Goal: Task Accomplishment & Management: Manage account settings

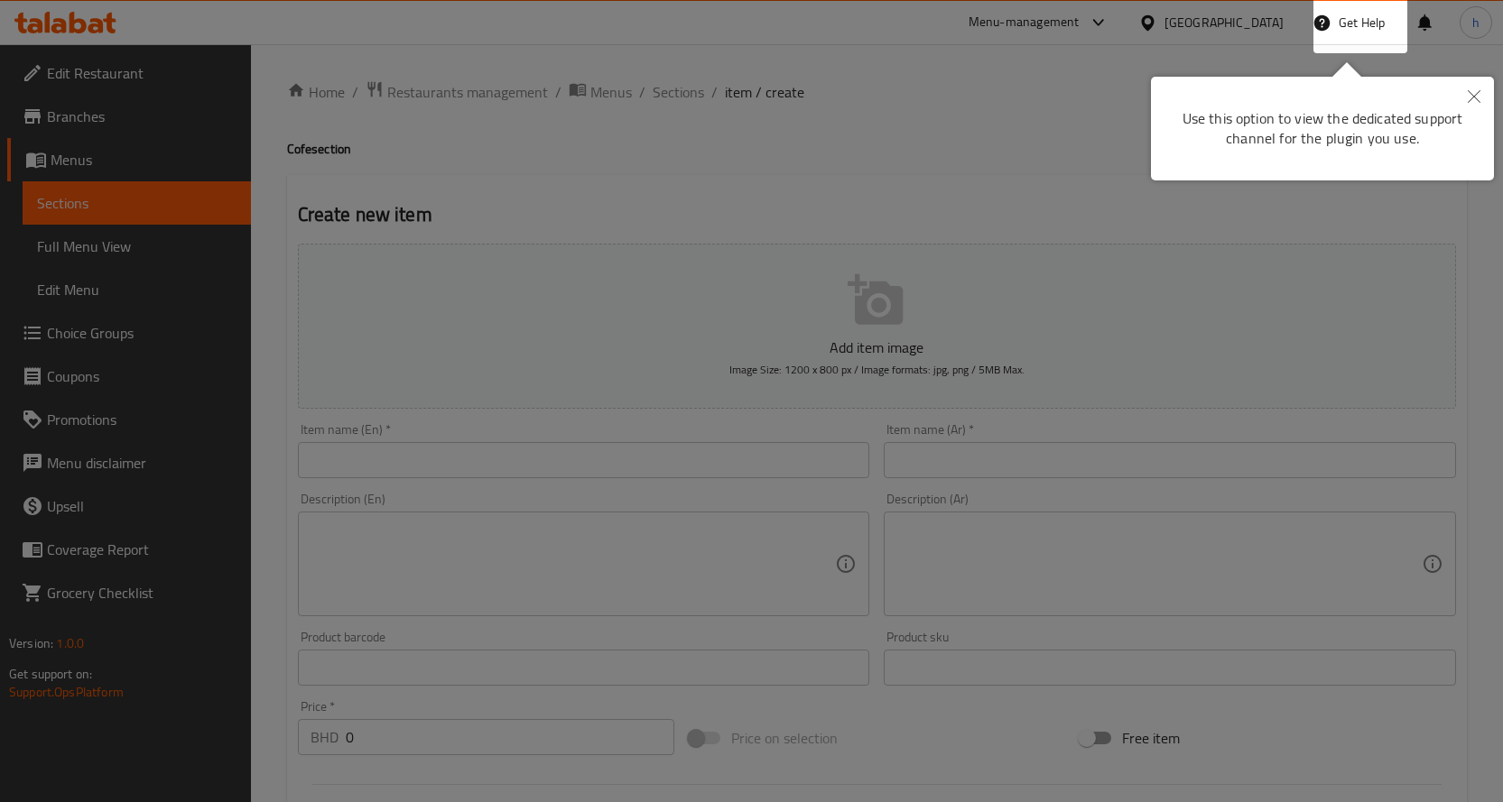
click at [1471, 94] on icon "Close" at bounding box center [1474, 96] width 13 height 13
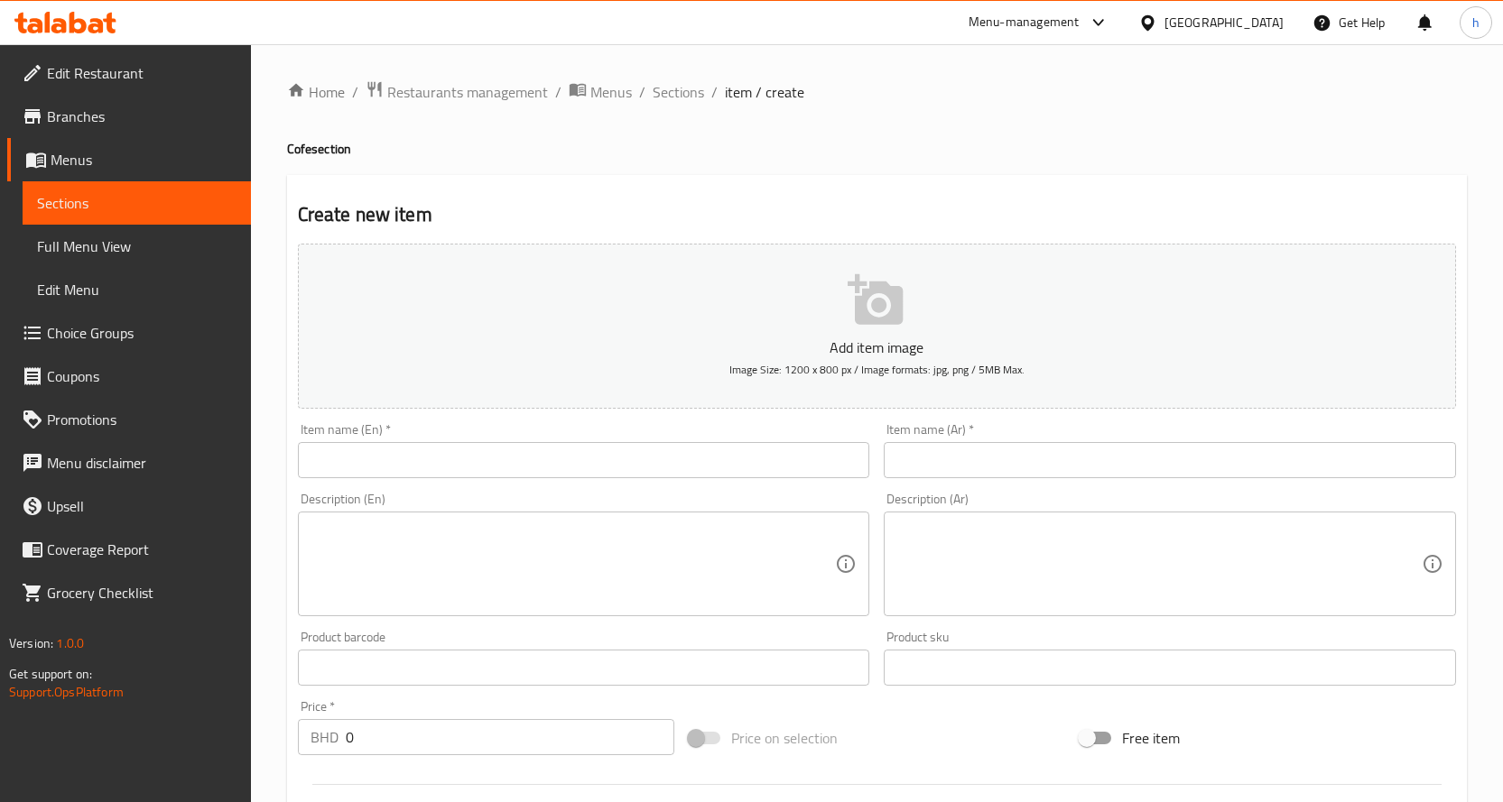
click at [1243, 15] on div "Bahrain" at bounding box center [1223, 23] width 119 height 20
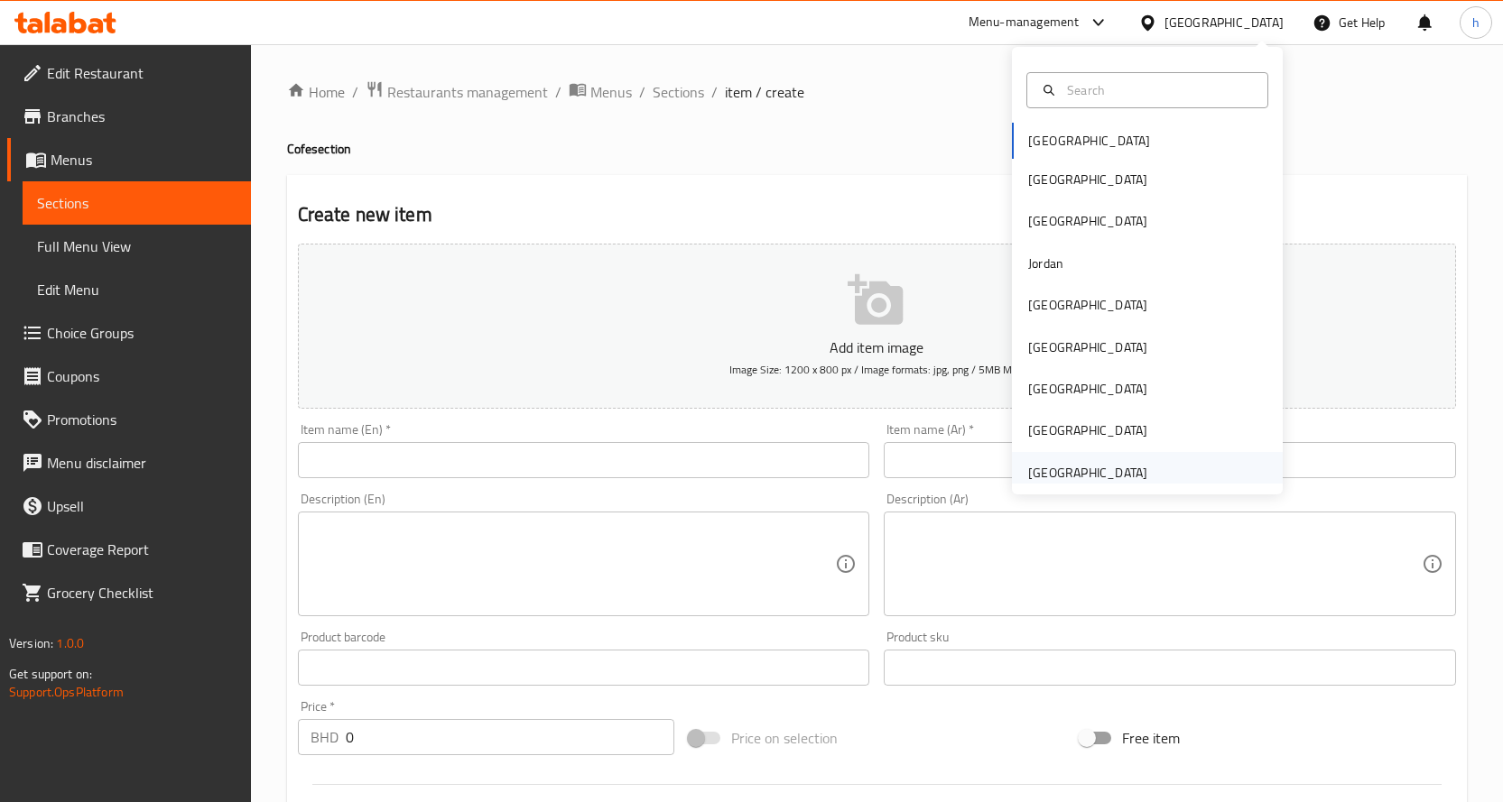
click at [1077, 470] on div "[GEOGRAPHIC_DATA]" at bounding box center [1087, 473] width 119 height 20
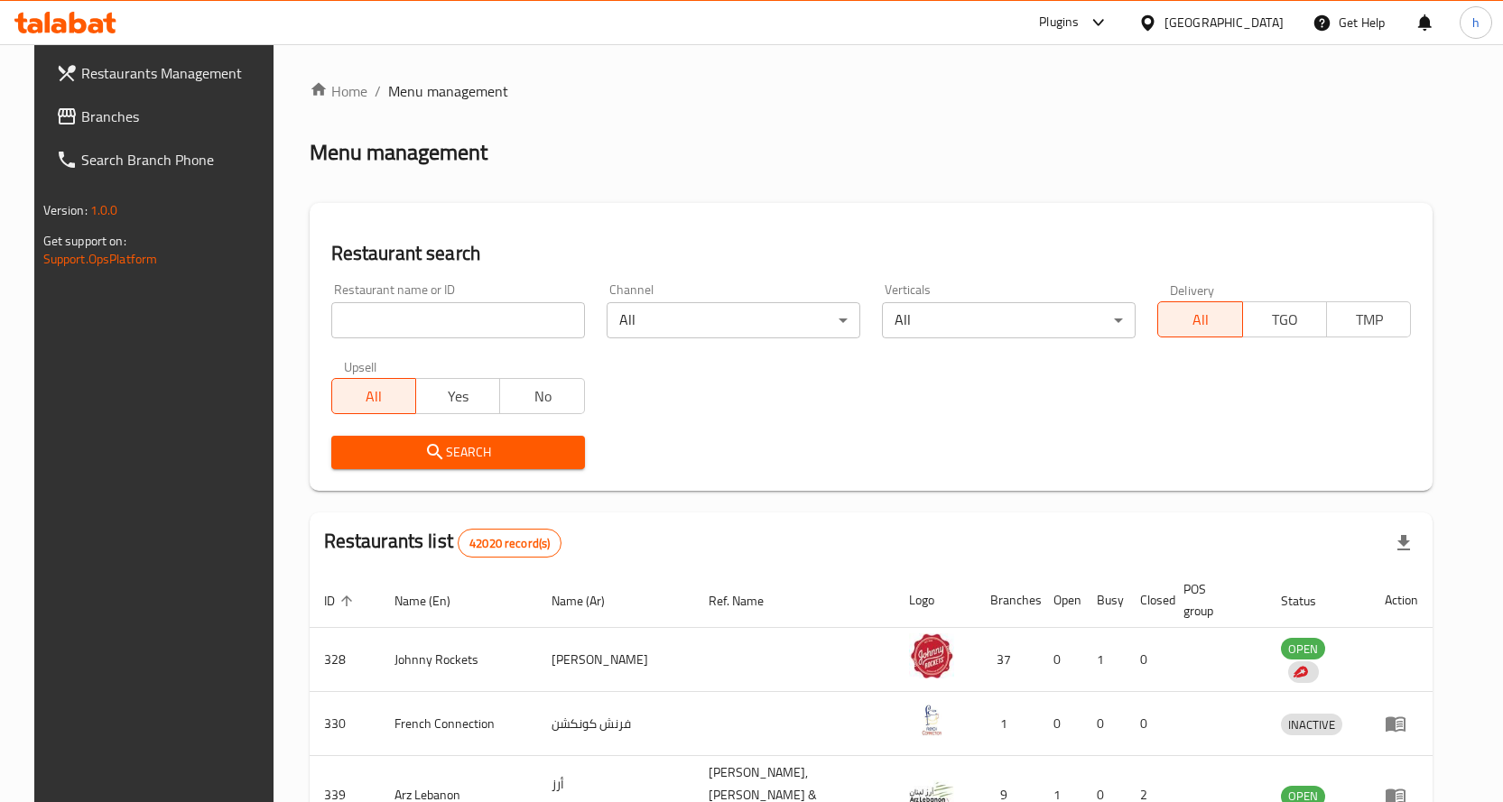
click at [71, 17] on icon at bounding box center [77, 23] width 17 height 22
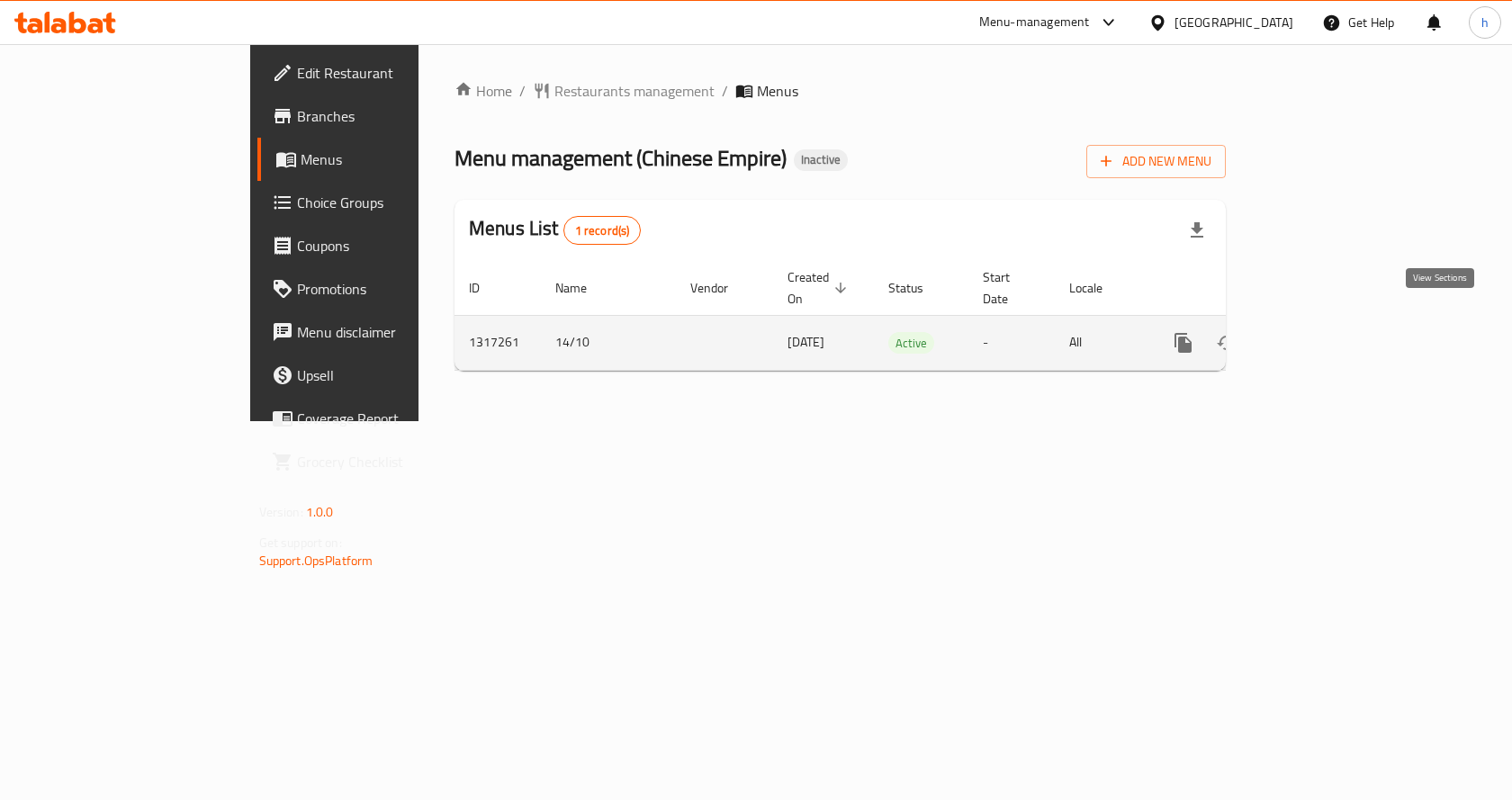
click at [1334, 321] on link "enhanced table" at bounding box center [1313, 342] width 43 height 43
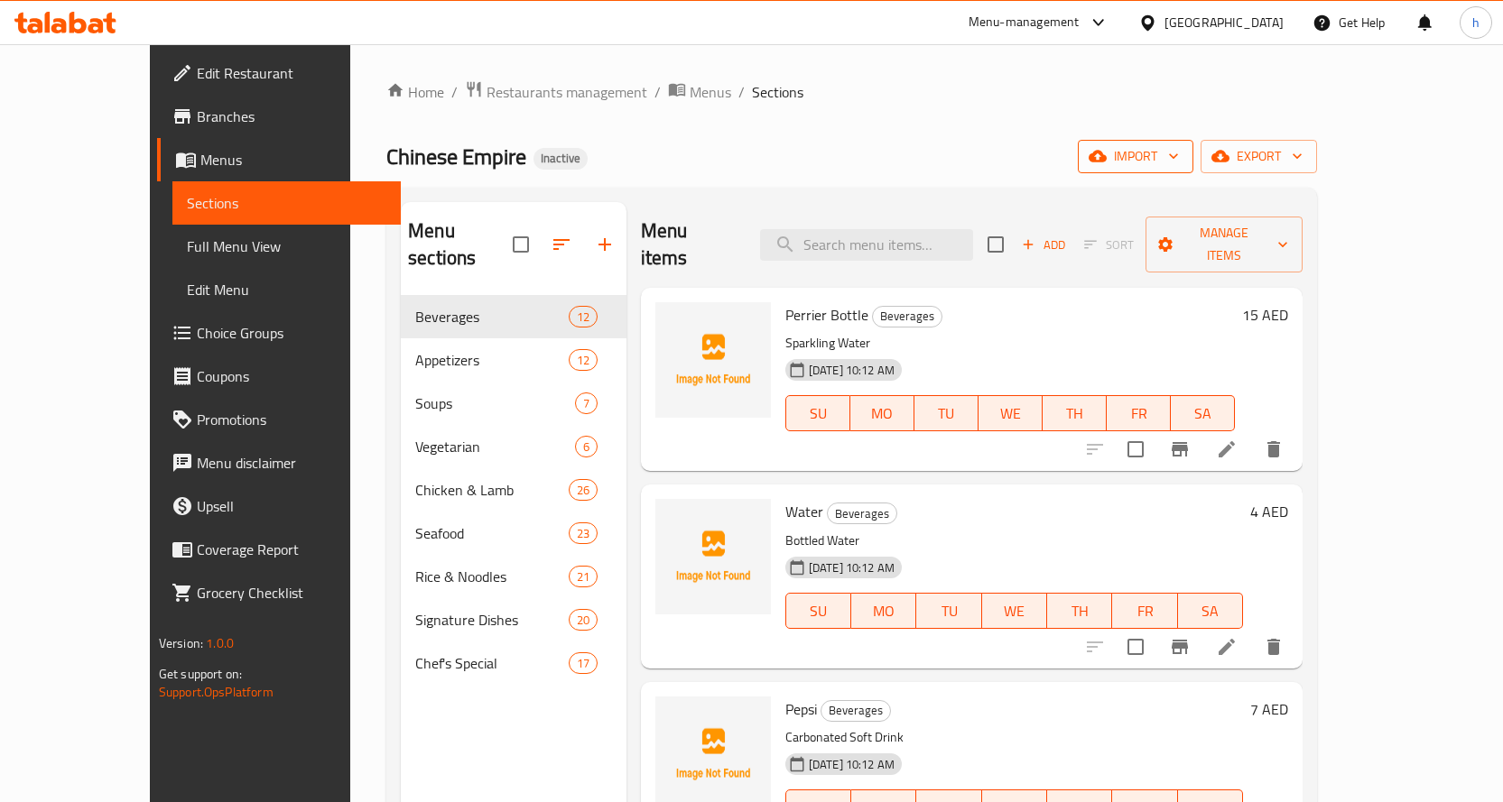
click at [1179, 160] on span "import" at bounding box center [1135, 156] width 87 height 23
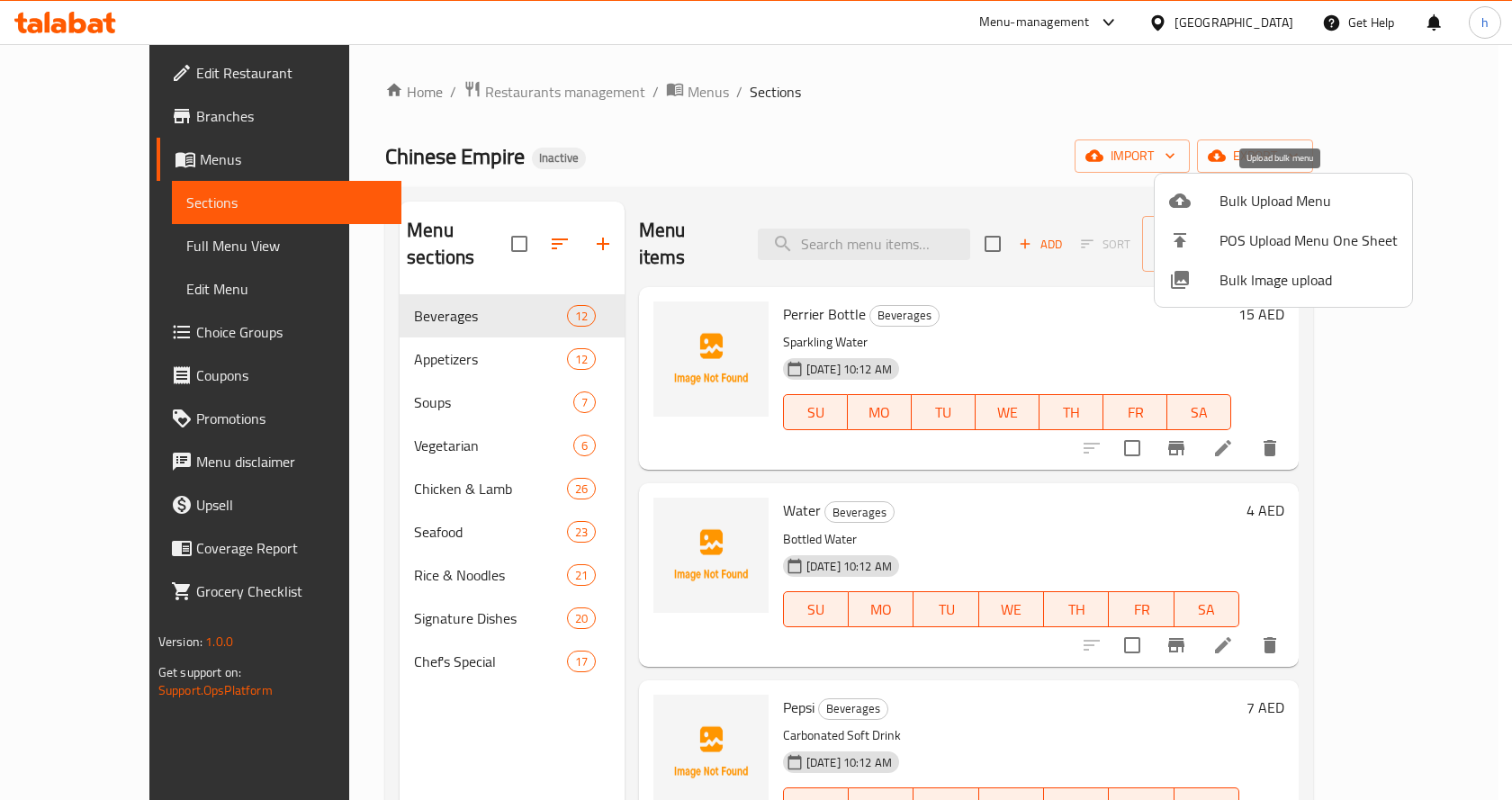
click at [1280, 198] on span "Bulk Upload Menu" at bounding box center [1309, 200] width 179 height 22
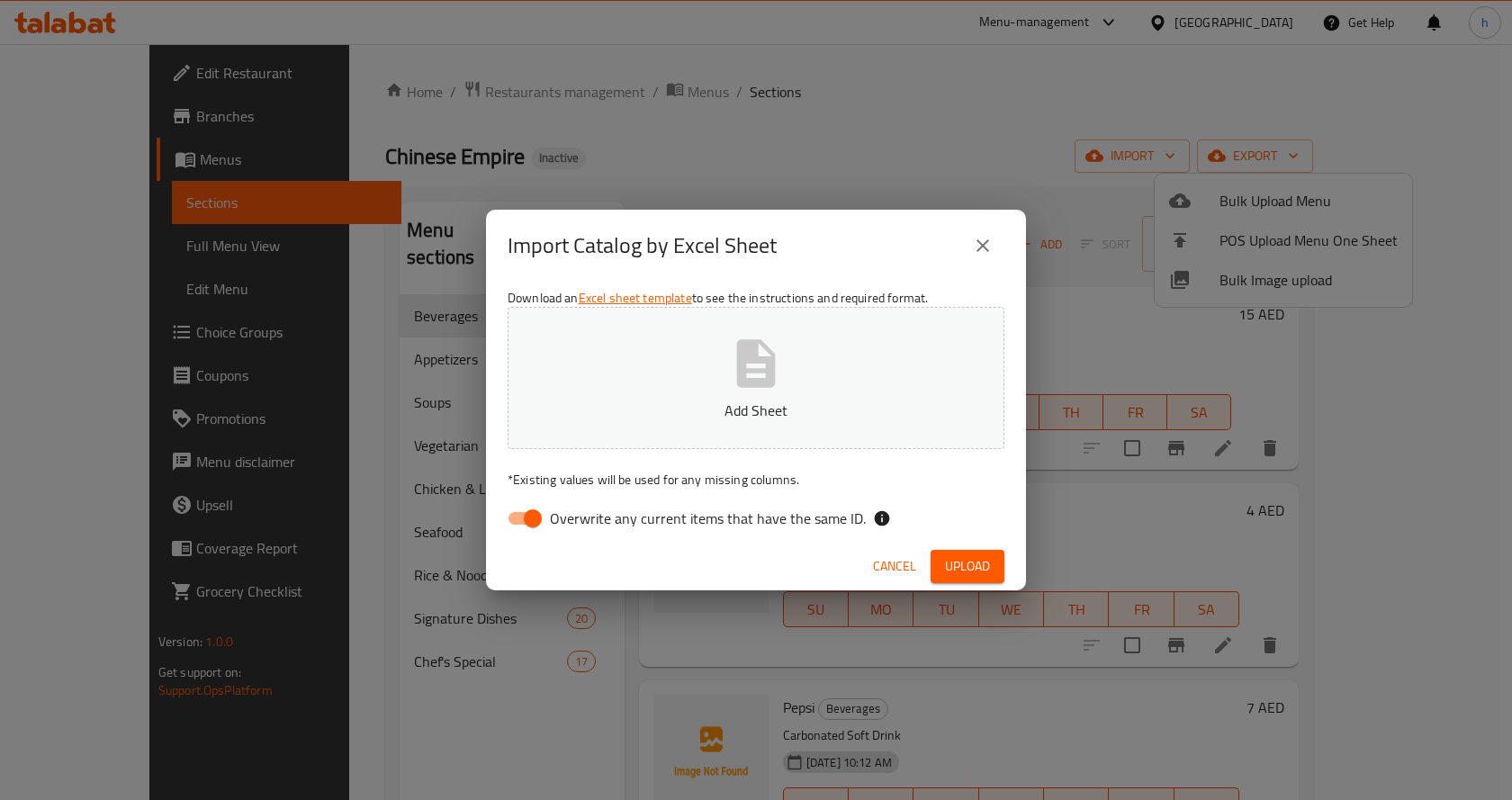
click at [522, 513] on input "Overwrite any current items that have the same ID." at bounding box center [533, 519] width 103 height 34
checkbox input "false"
click at [737, 376] on icon "button" at bounding box center [756, 363] width 39 height 48
click at [974, 561] on span "Upload" at bounding box center [967, 567] width 45 height 23
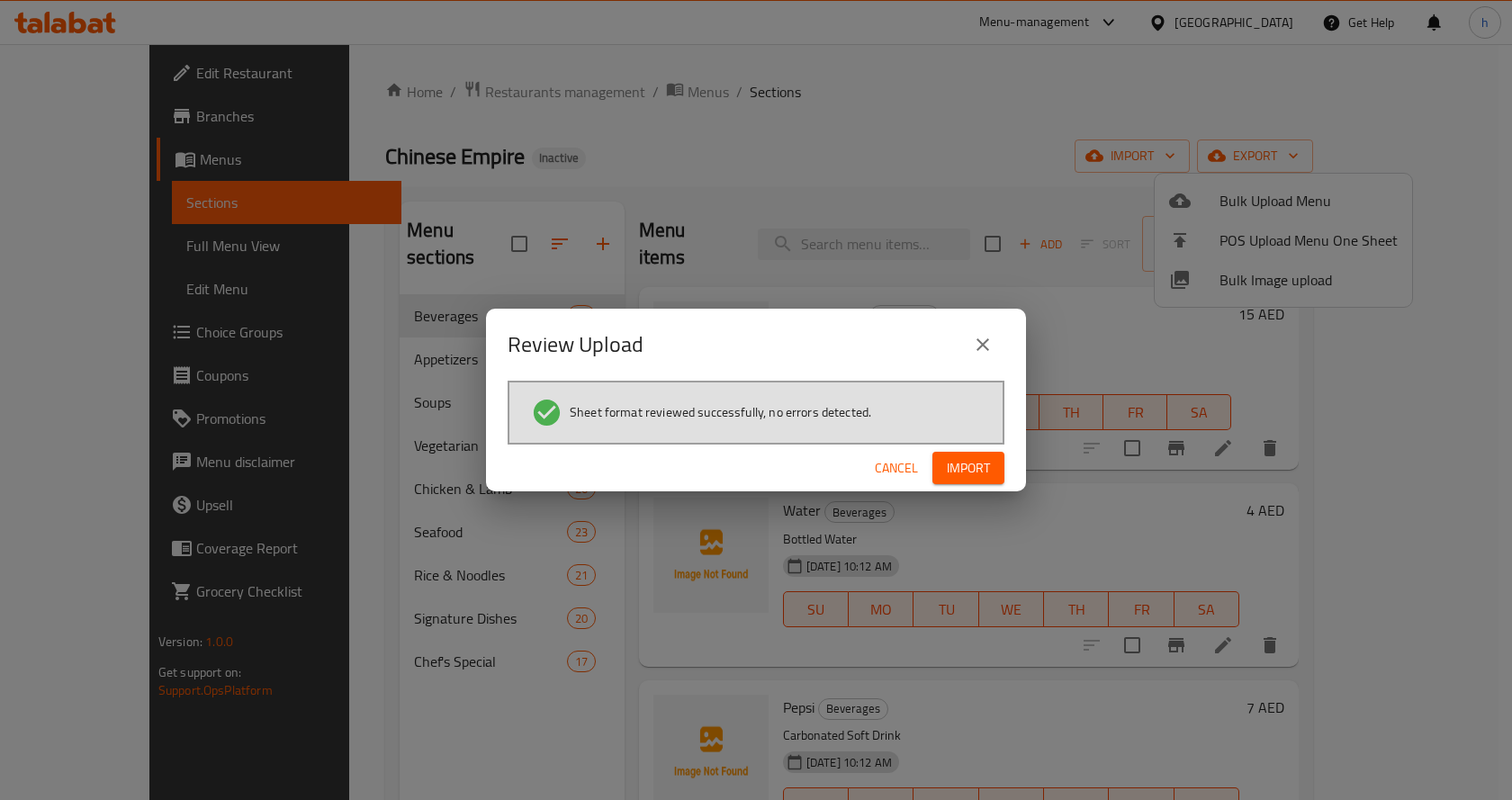
click at [985, 461] on span "Import" at bounding box center [967, 468] width 43 height 23
click at [946, 454] on button "button" at bounding box center [975, 468] width 58 height 29
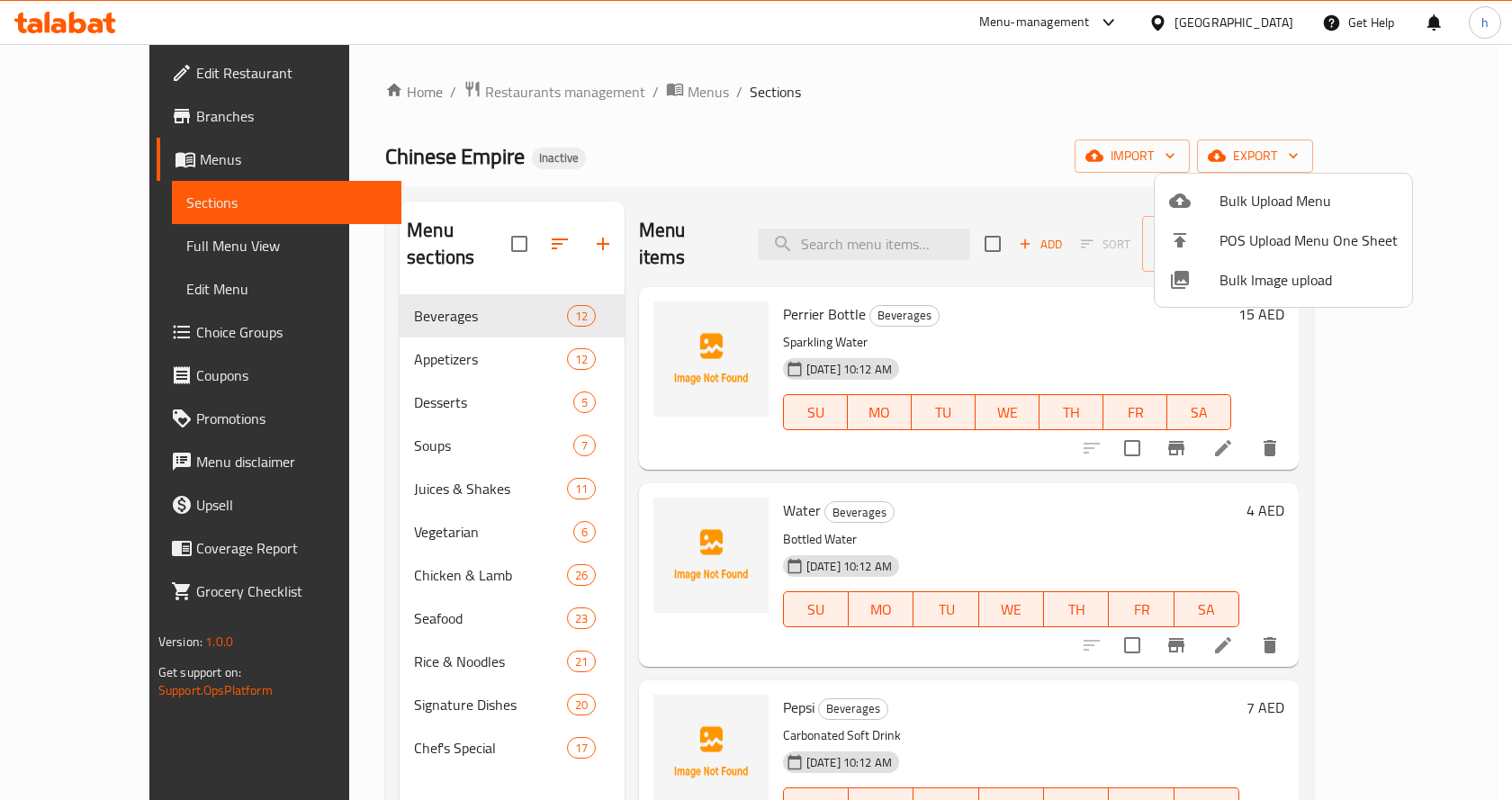
click at [75, 235] on div at bounding box center [756, 400] width 1512 height 800
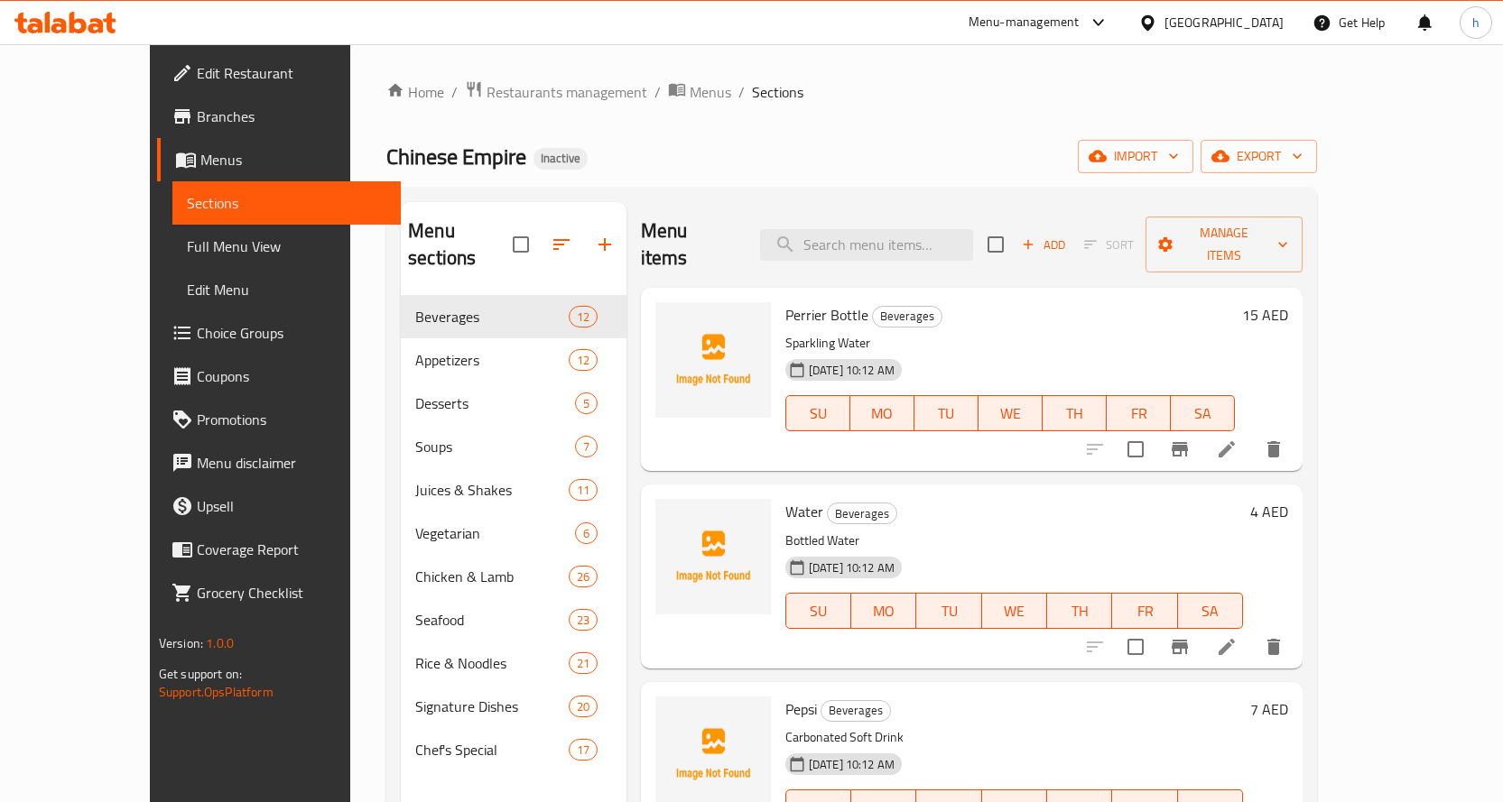
drag, startPoint x: 84, startPoint y: 243, endPoint x: 161, endPoint y: 174, distance: 102.9
click at [187, 244] on span "Full Menu View" at bounding box center [286, 247] width 199 height 22
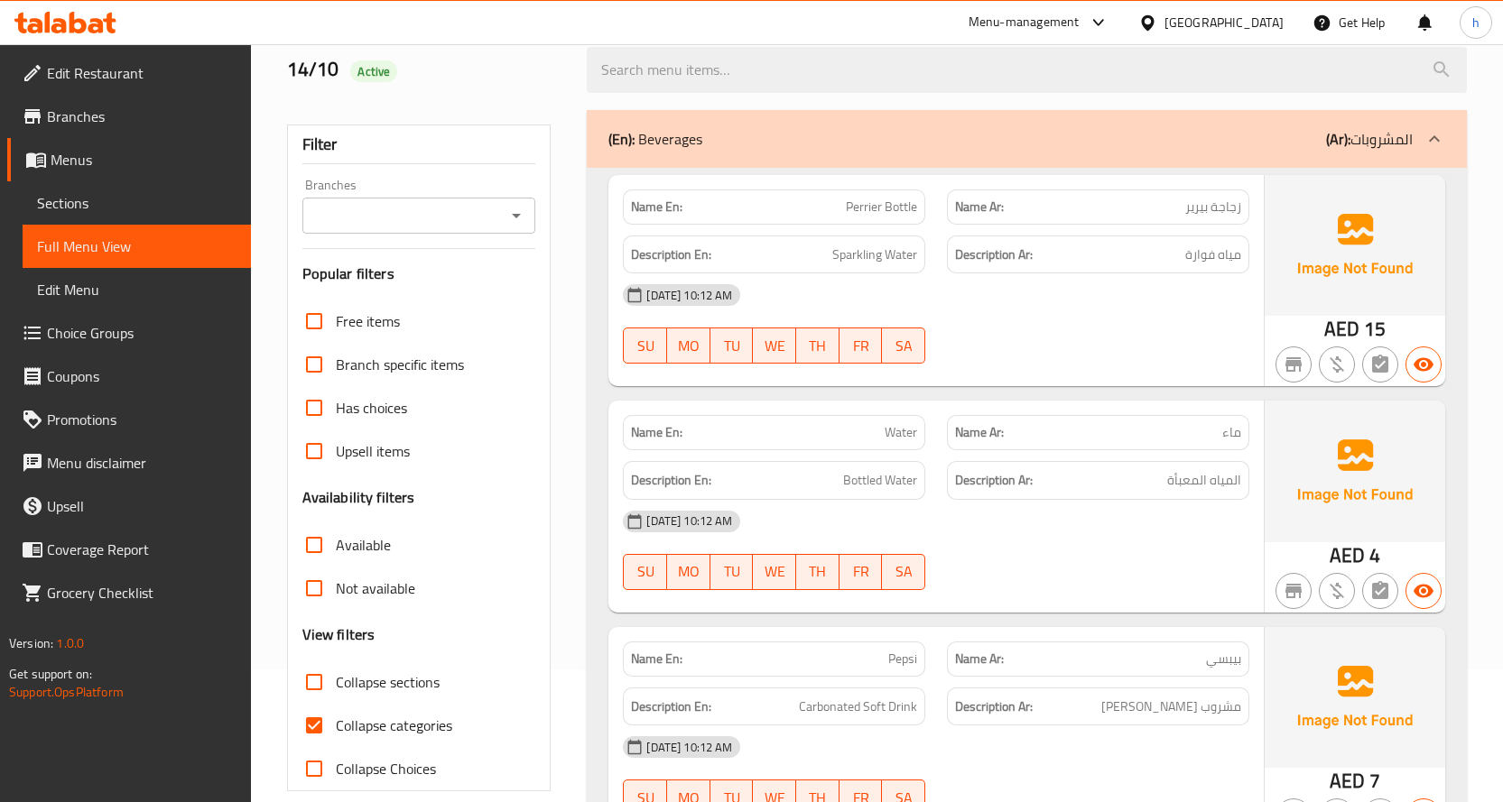
scroll to position [451, 0]
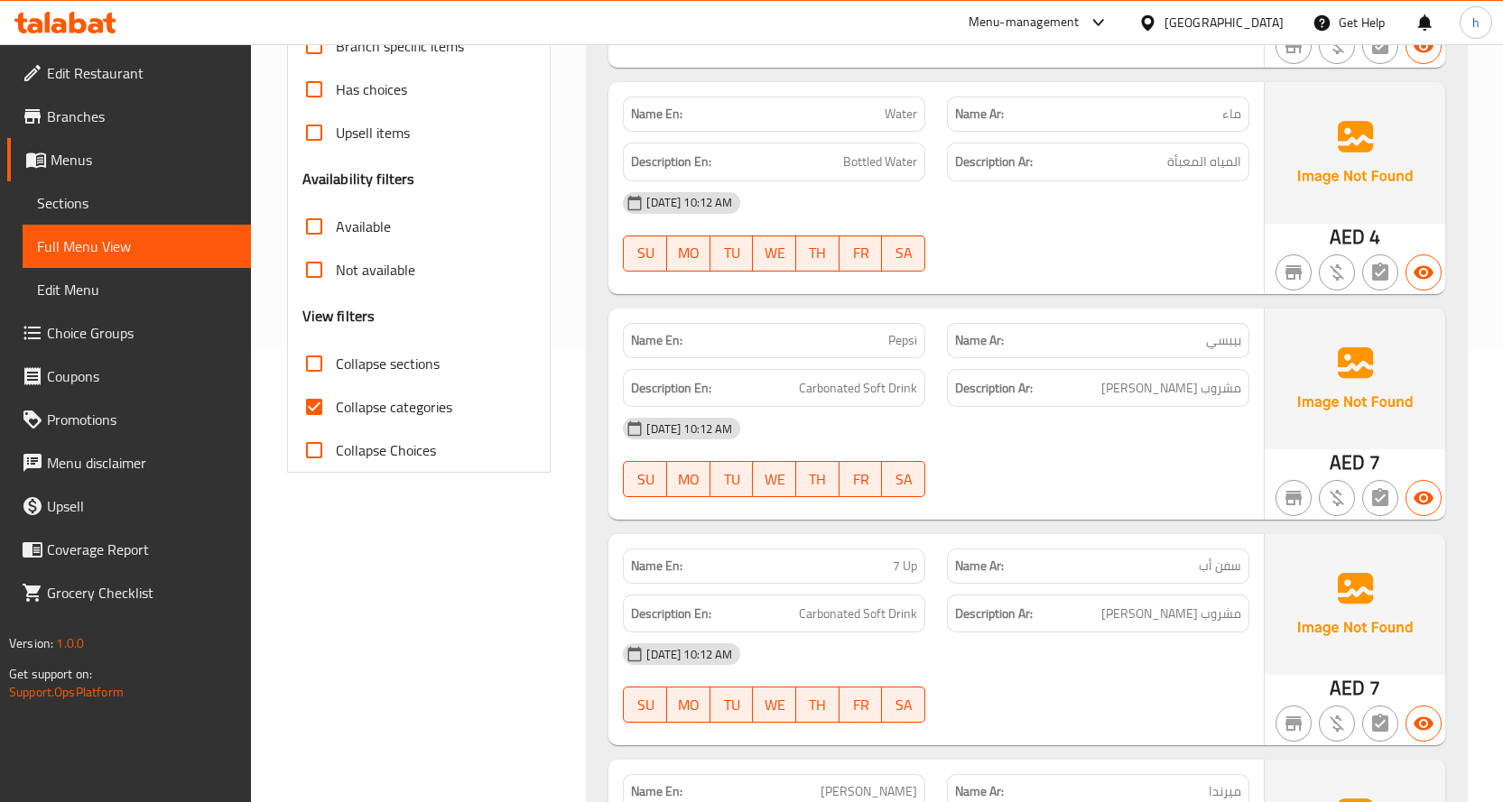
click at [365, 396] on span "Collapse categories" at bounding box center [394, 407] width 116 height 22
click at [336, 394] on input "Collapse categories" at bounding box center [313, 406] width 43 height 43
checkbox input "false"
click at [380, 372] on span "Collapse sections" at bounding box center [388, 364] width 104 height 22
click at [336, 372] on input "Collapse sections" at bounding box center [313, 363] width 43 height 43
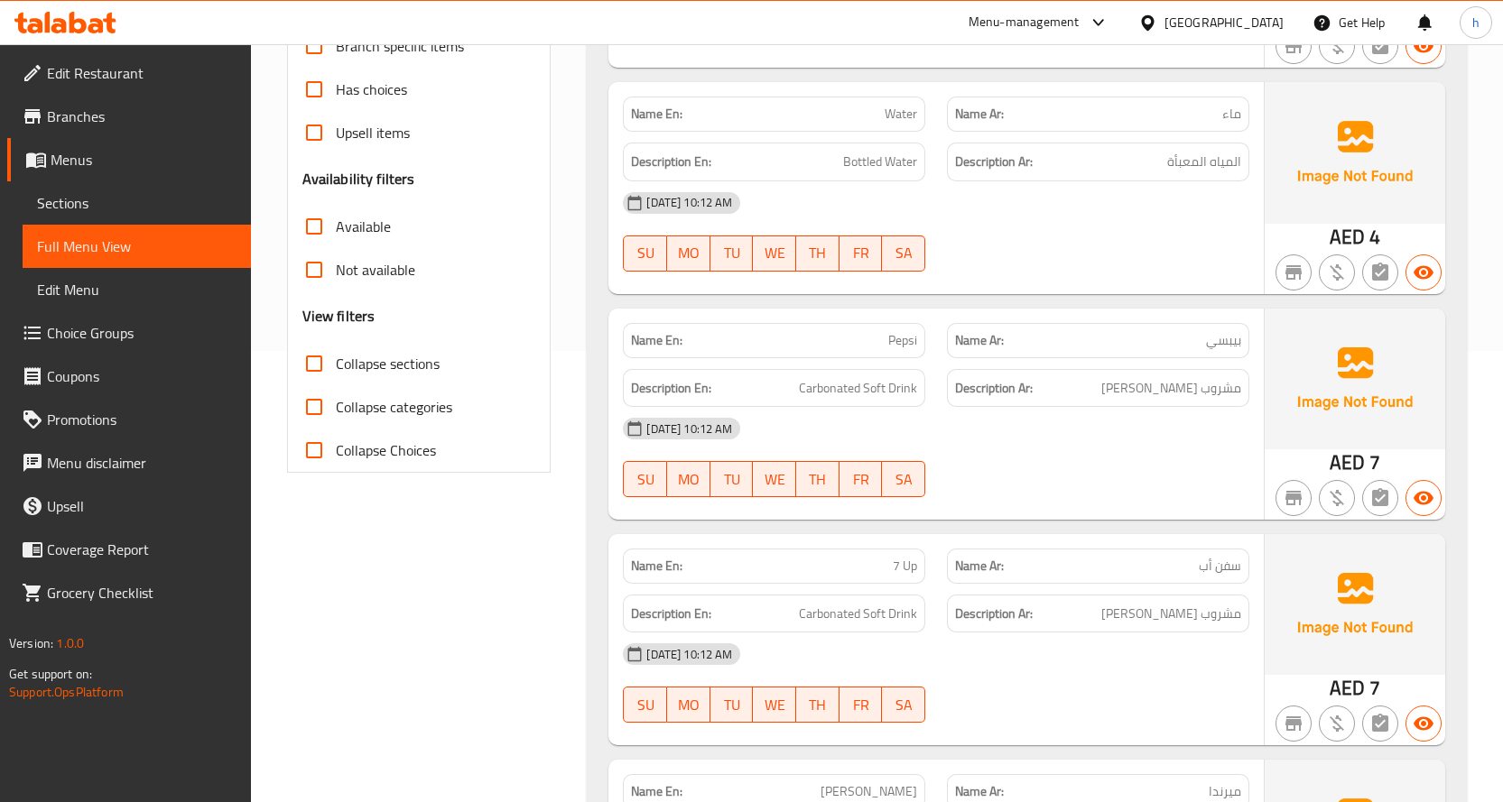
checkbox input "true"
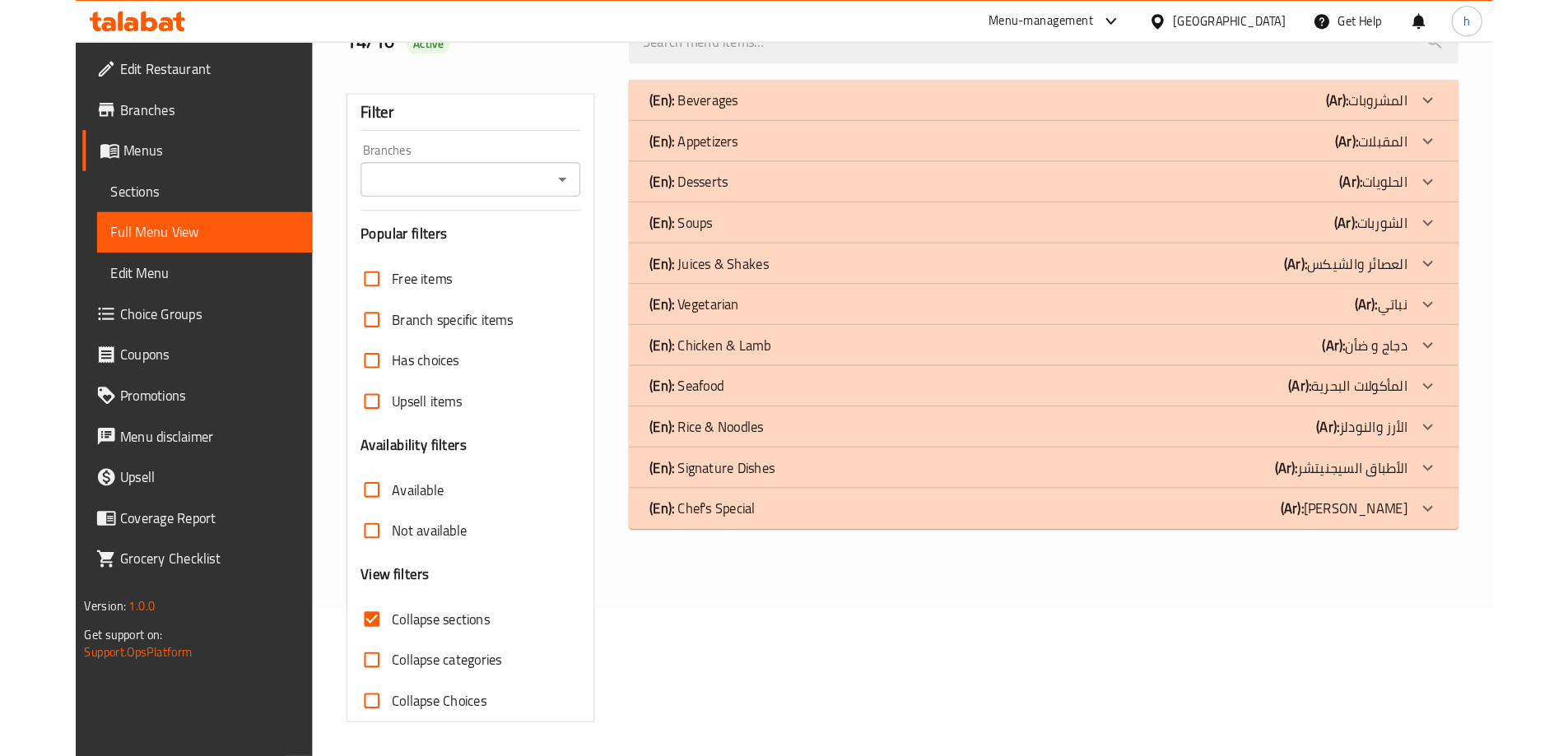
scroll to position [144, 0]
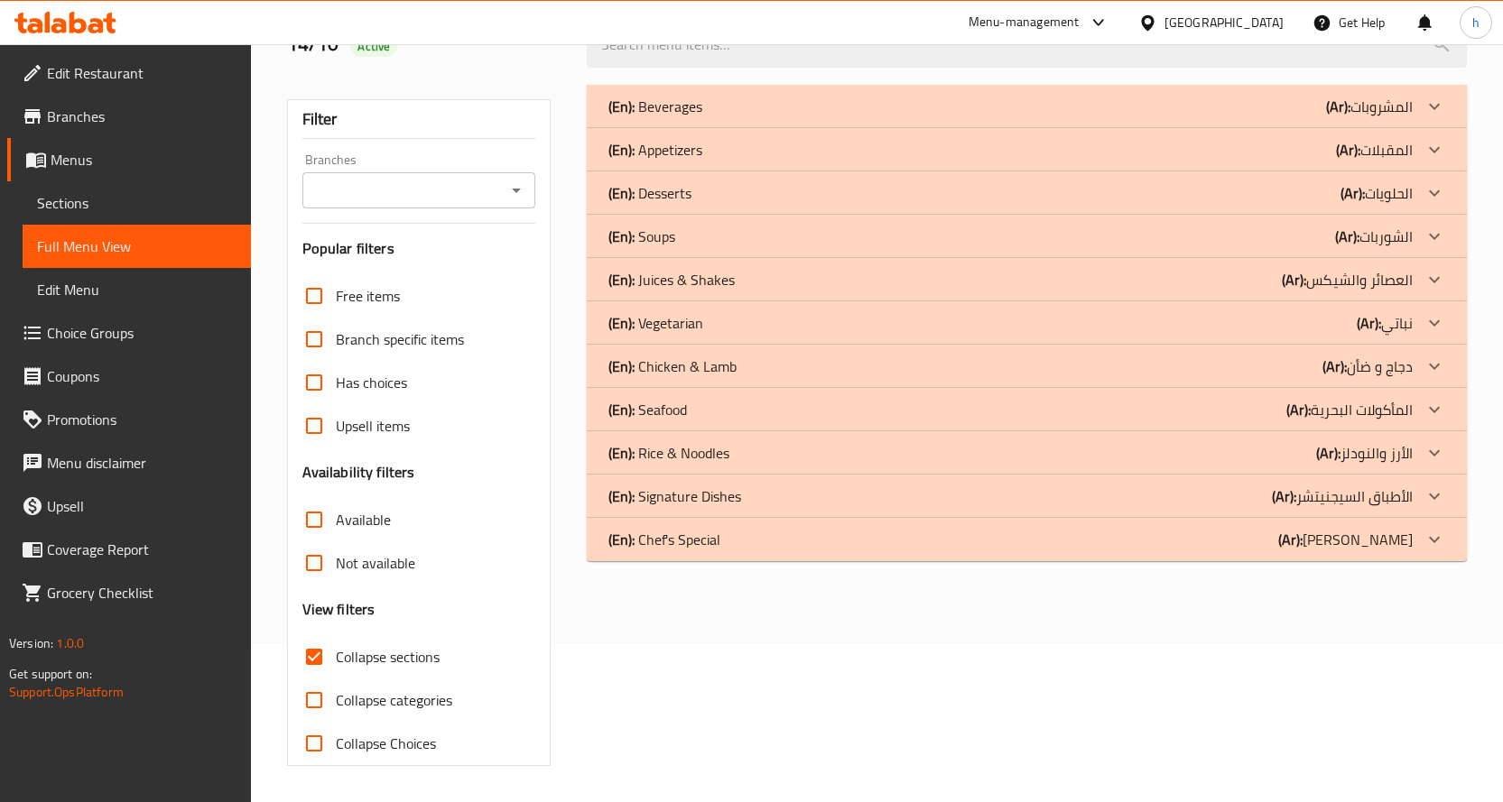
click at [1433, 285] on icon at bounding box center [1434, 280] width 22 height 22
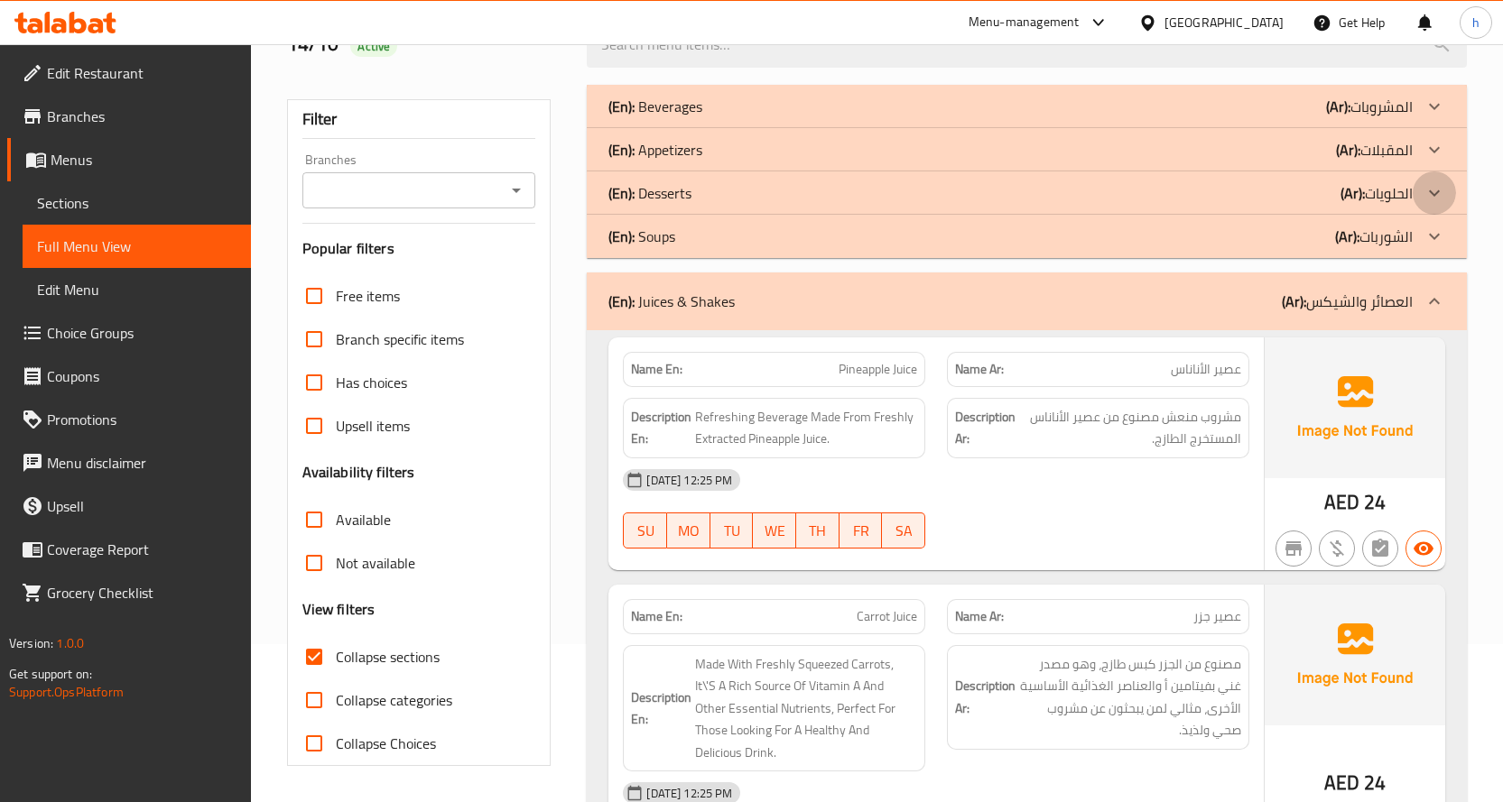
click at [1443, 187] on icon at bounding box center [1434, 193] width 22 height 22
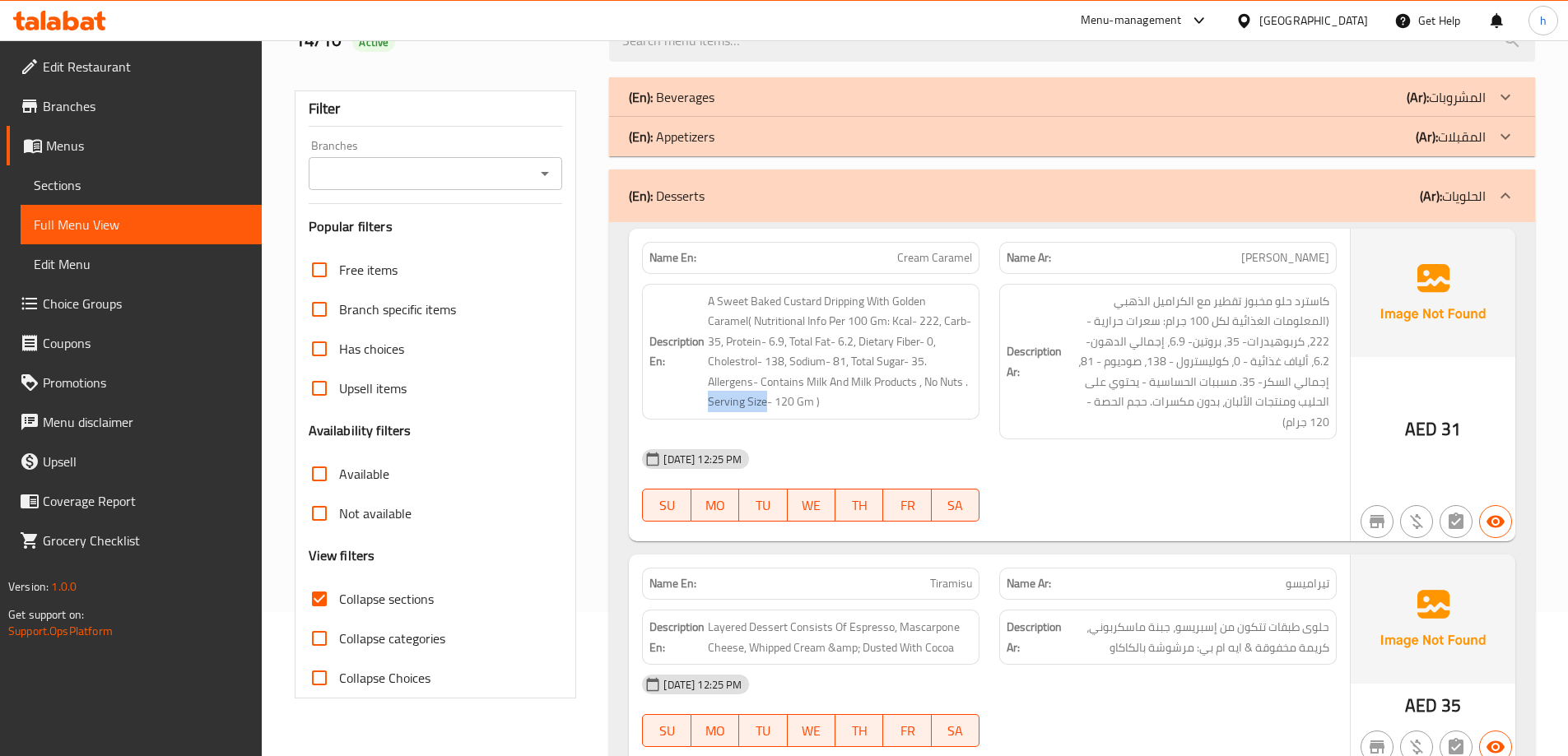
drag, startPoint x: 710, startPoint y: 401, endPoint x: 766, endPoint y: 414, distance: 57.5
click at [766, 414] on div "Description En: A Sweet Baked Custard Dripping With Golden Caramel( Nutritional…" at bounding box center [811, 351] width 337 height 136
copy span "Serving Size"
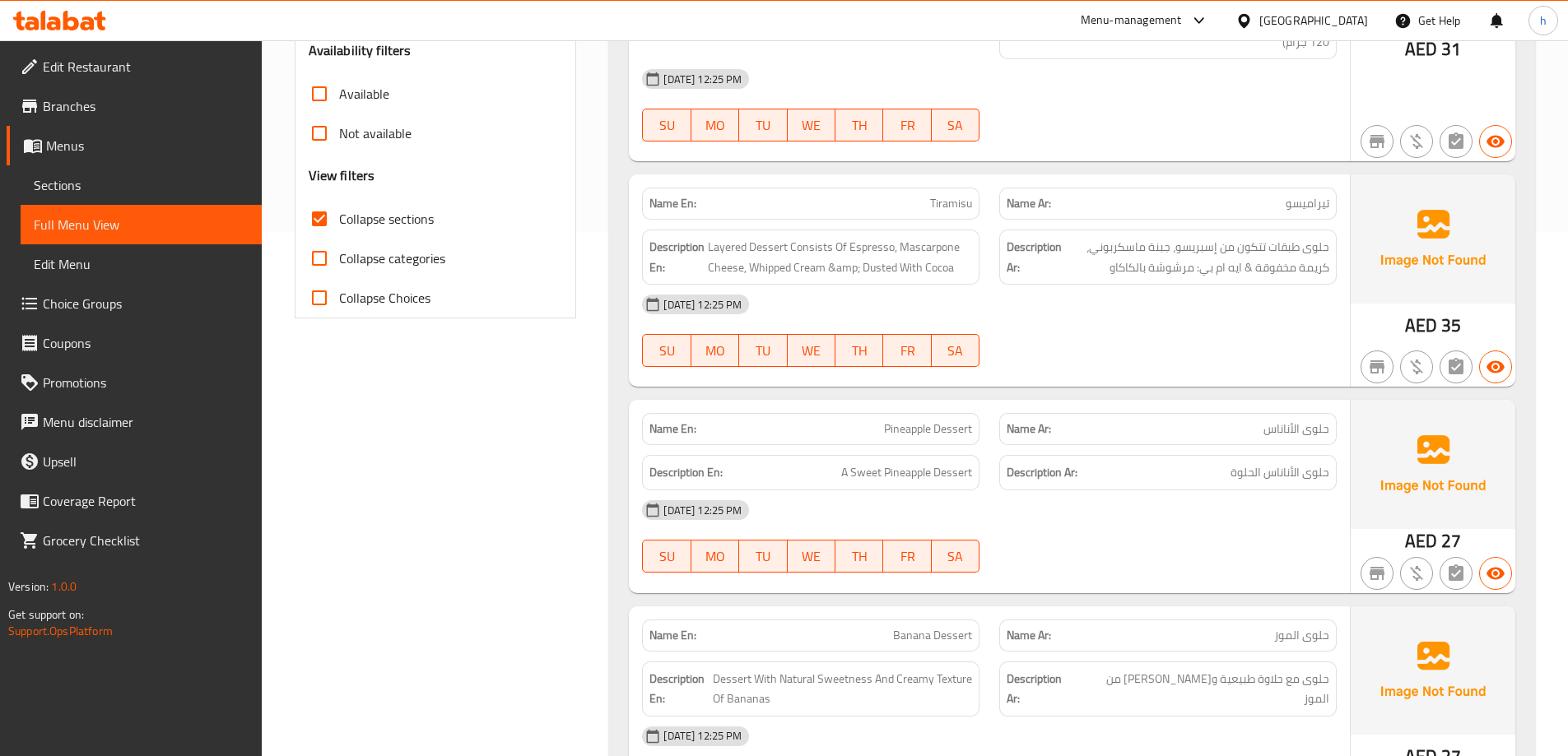
scroll to position [555, 0]
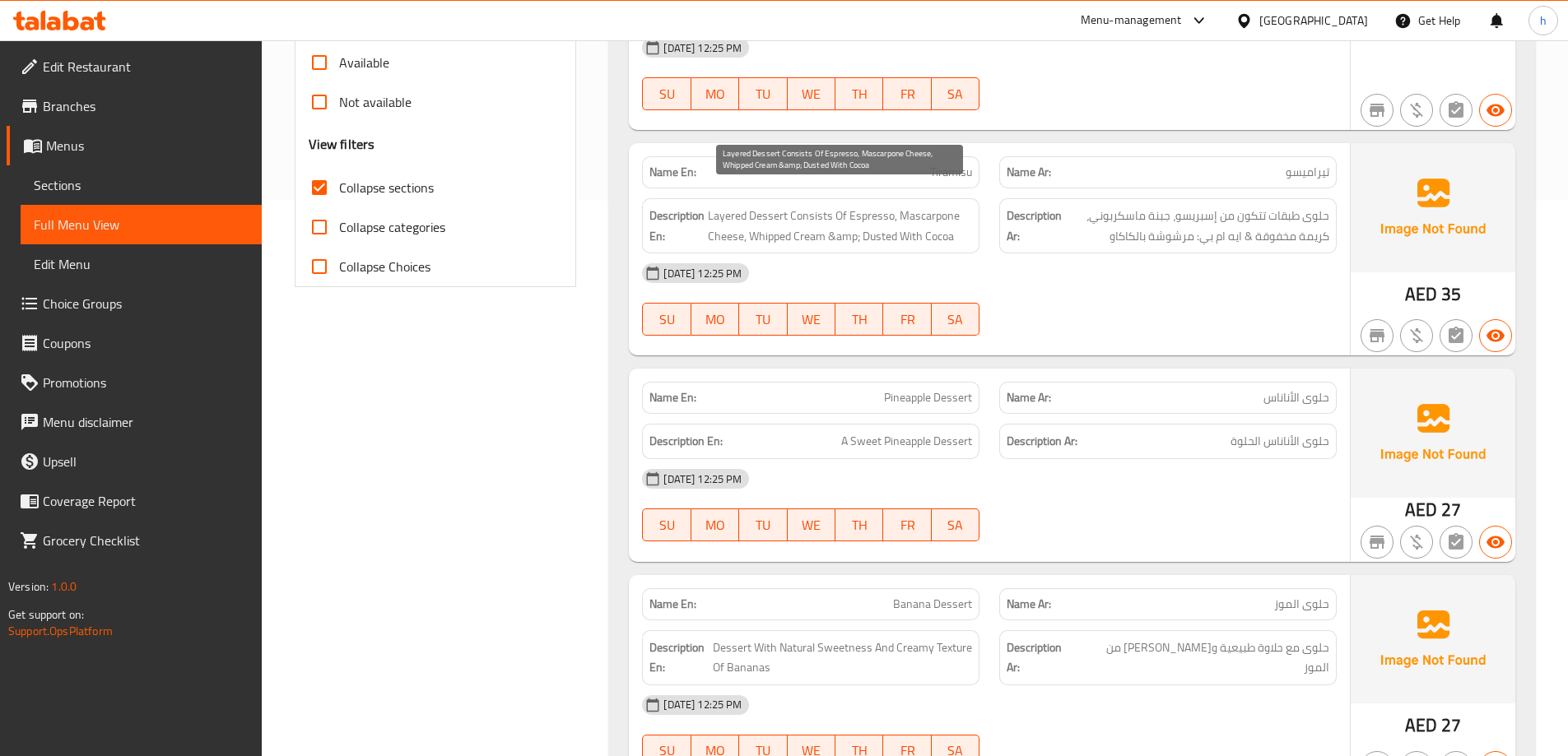
click at [880, 216] on span "Layered Dessert Consists Of Espresso, Mascarpone Cheese, Whipped Cream &amp; Du…" at bounding box center [840, 226] width 265 height 40
copy span "Dusted"
drag, startPoint x: 910, startPoint y: 230, endPoint x: 899, endPoint y: 227, distance: 11.4
click at [910, 229] on div "Description En: Layered Dessert Consists Of Espresso, Mascarpone Cheese, Whippe…" at bounding box center [811, 226] width 337 height 55
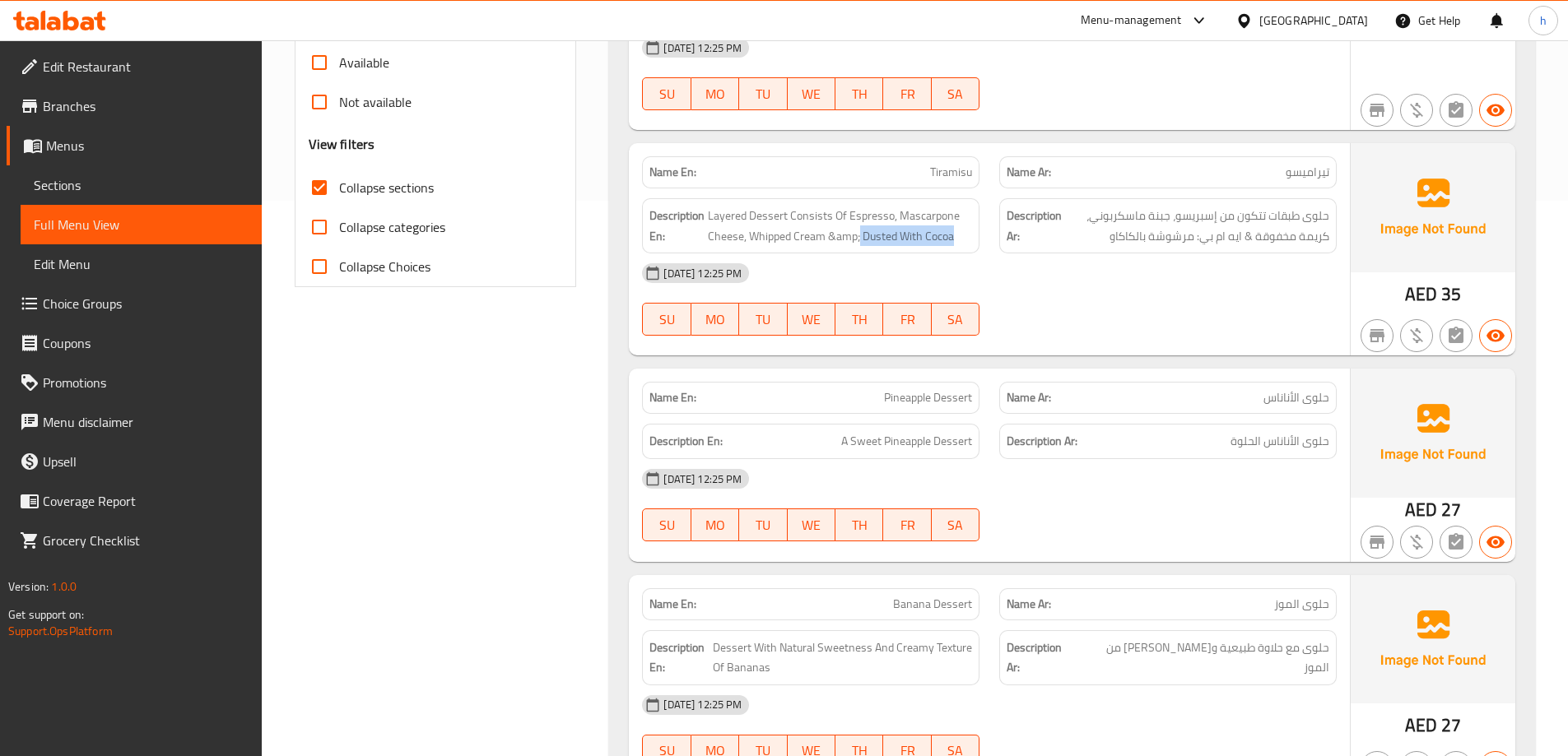
drag, startPoint x: 861, startPoint y: 212, endPoint x: 981, endPoint y: 232, distance: 121.7
click at [981, 232] on div "Description En: Layered Dessert Consists Of Espresso, Mascarpone Cheese, Whippe…" at bounding box center [811, 226] width 358 height 75
copy span "Dusted With Cocoa"
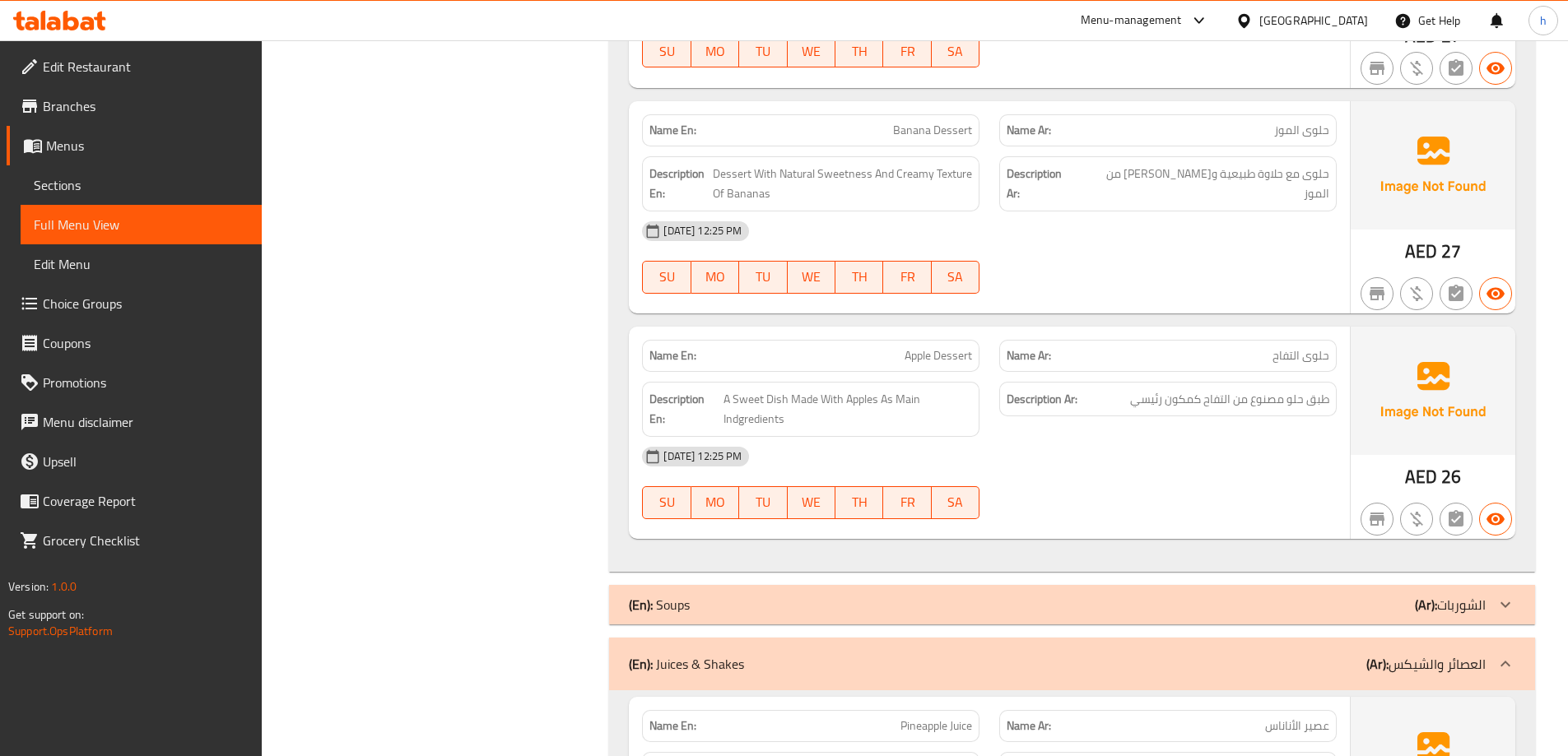
scroll to position [1050, 0]
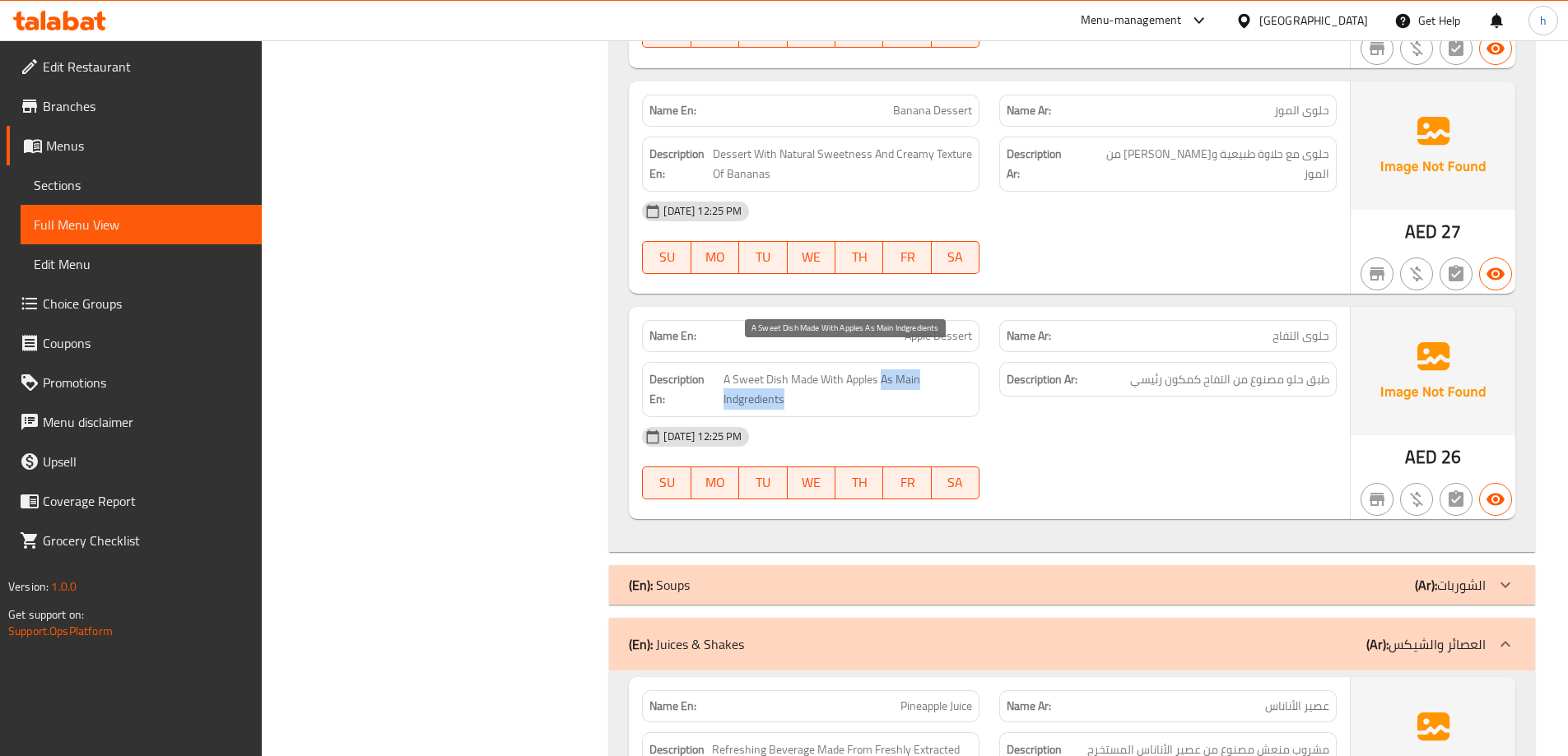
drag, startPoint x: 879, startPoint y: 357, endPoint x: 924, endPoint y: 375, distance: 48.5
click at [924, 375] on span "A Sweet Dish Made With Apples As Main Indgredients" at bounding box center [847, 389] width 249 height 40
copy span "As Main Indgredients"
click at [882, 327] on p "Name En: Apple Dessert" at bounding box center [811, 336] width 323 height 17
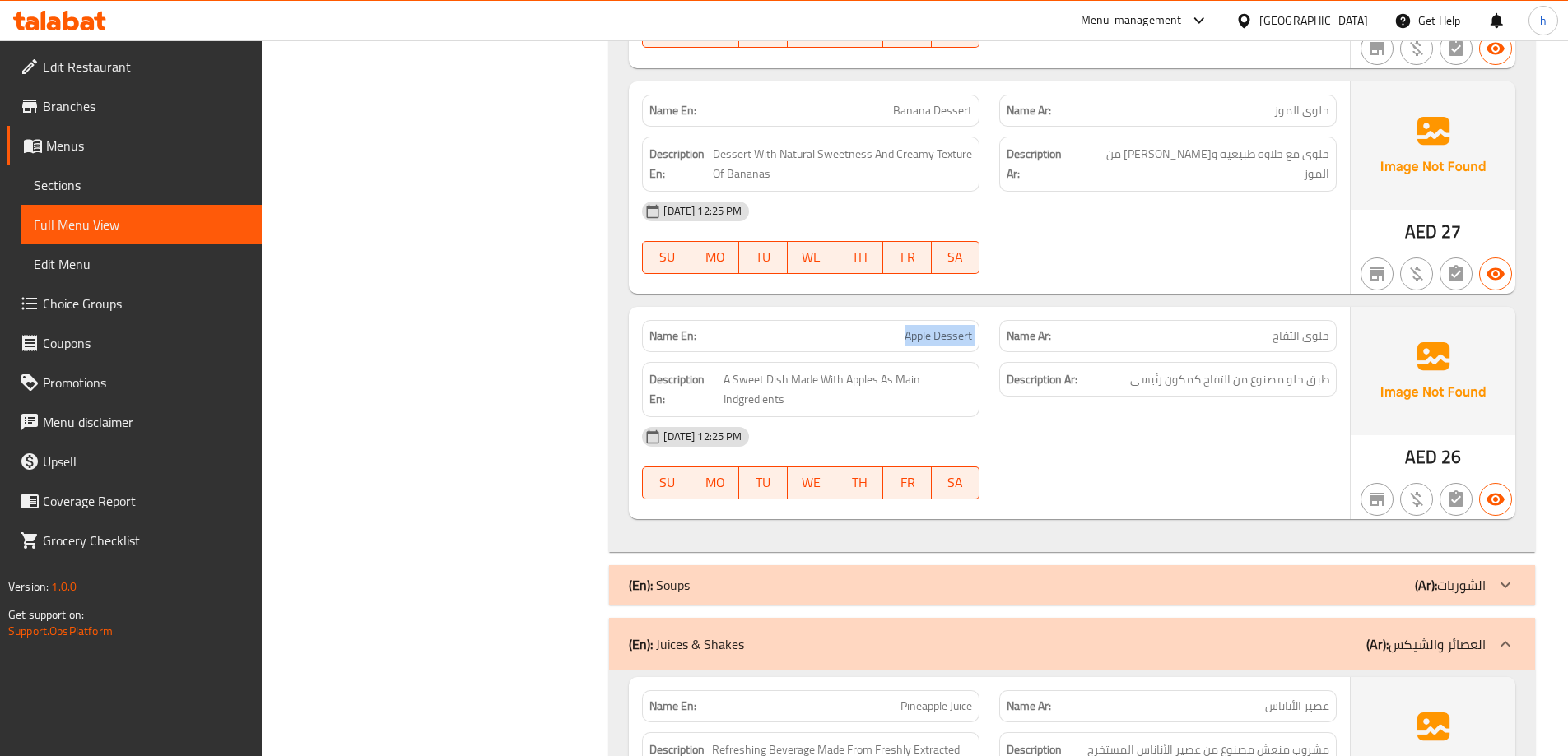
click at [883, 327] on p "Name En: Apple Dessert" at bounding box center [811, 336] width 323 height 17
copy span "Apple Dessert"
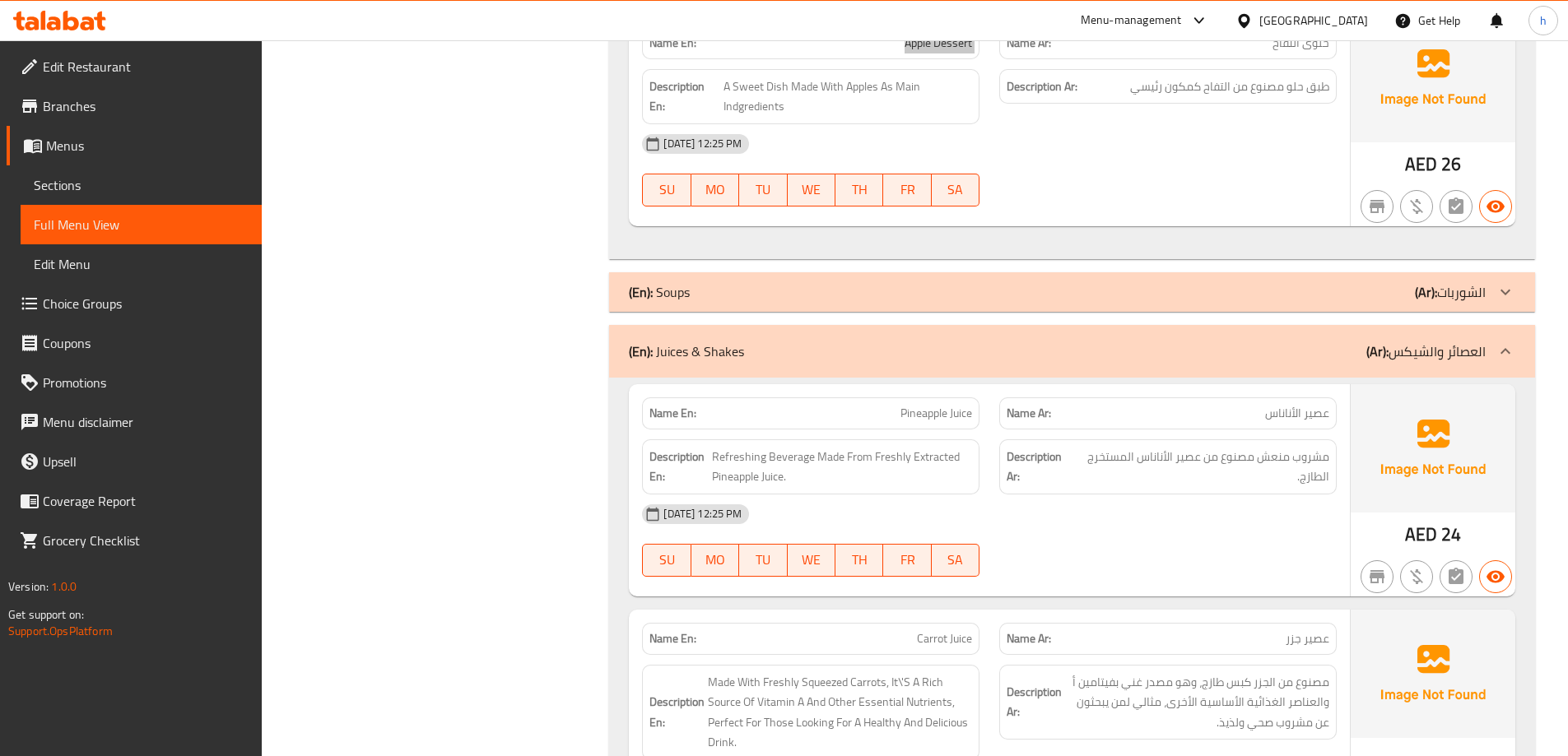
scroll to position [1379, 0]
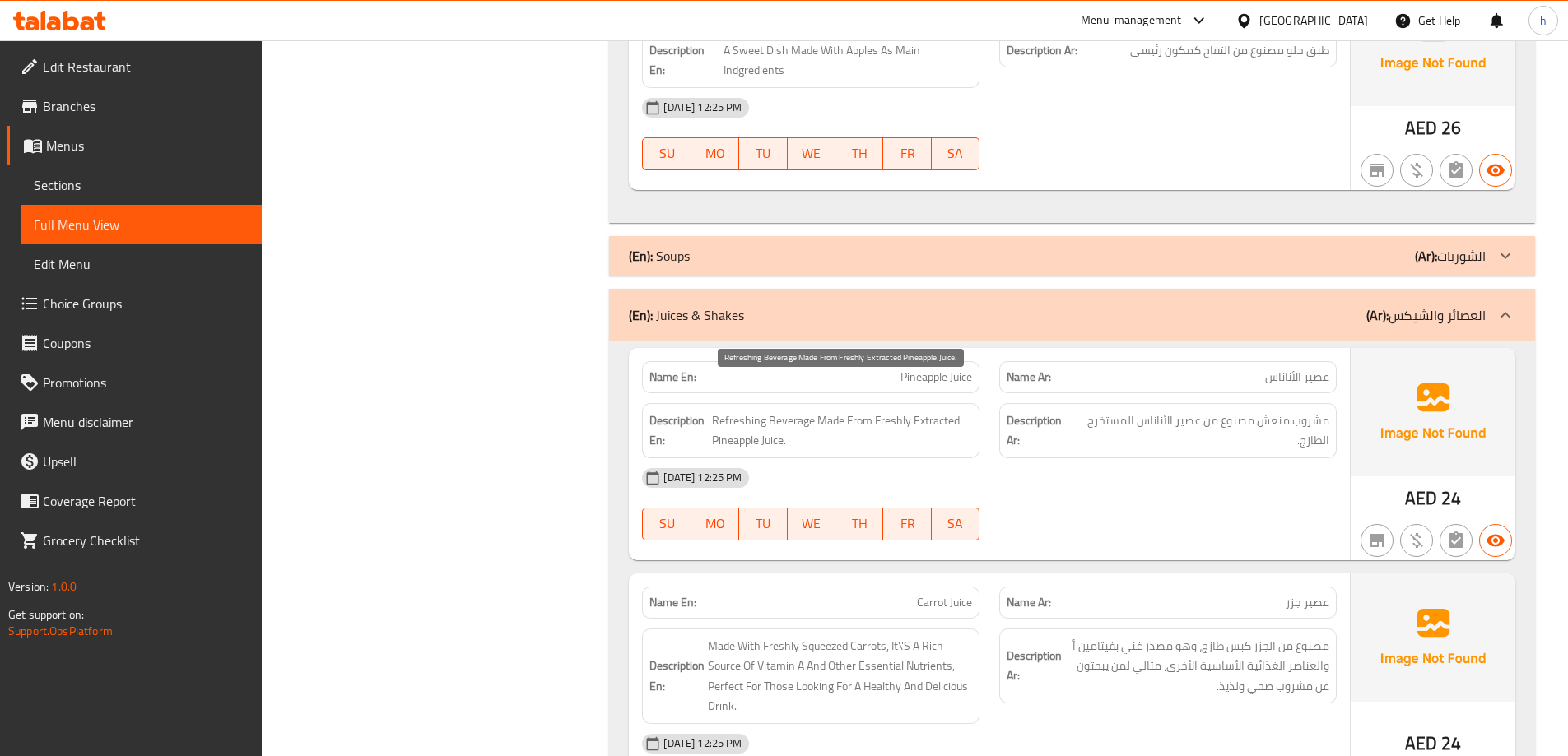
click at [777, 410] on span "Refreshing Beverage Made From Freshly Extracted Pineapple Juice." at bounding box center [842, 430] width 260 height 40
copy span "Beverage"
click at [742, 410] on span "Refreshing Beverage Made From Freshly Extracted Pineapple Juice." at bounding box center [842, 430] width 260 height 40
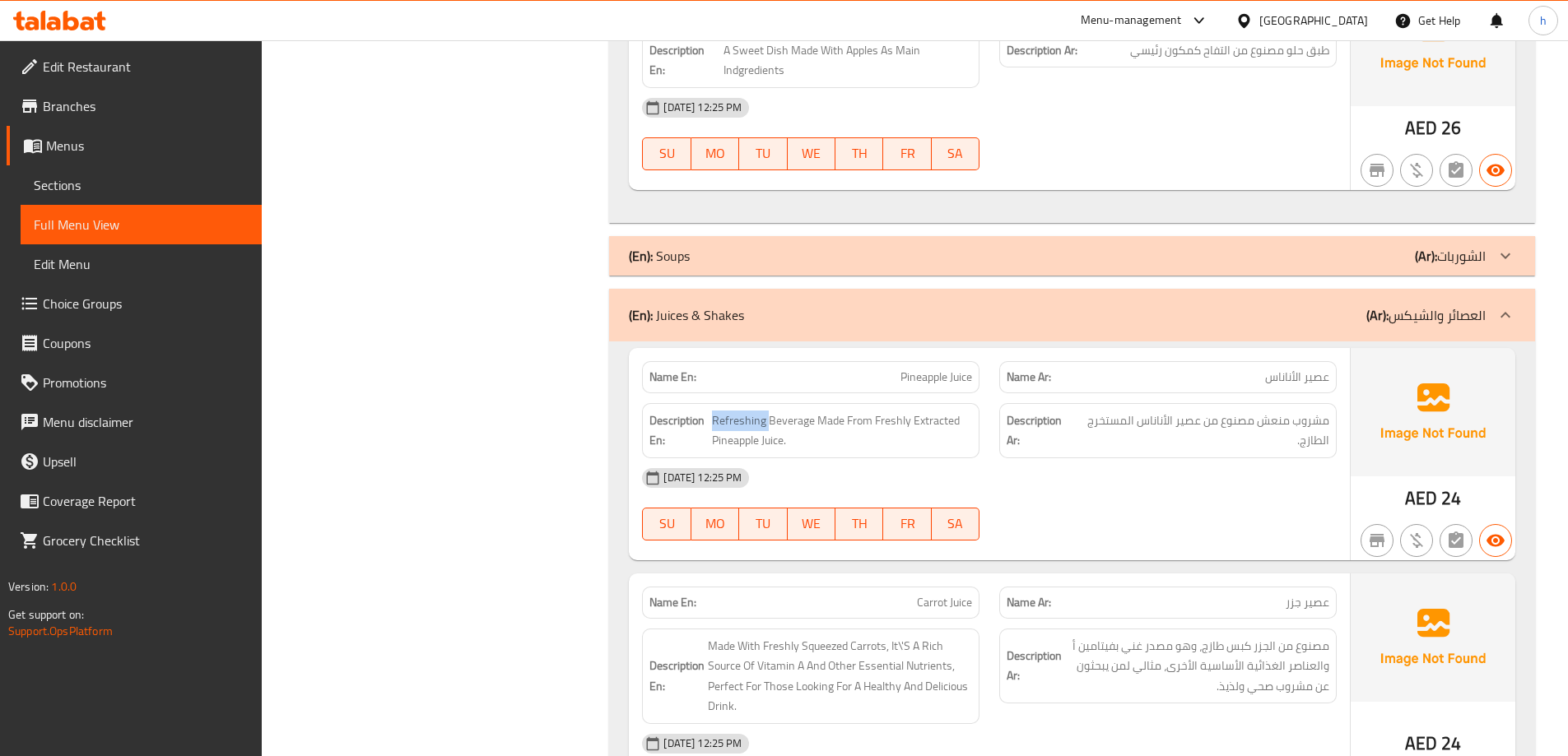
copy span "Refreshing"
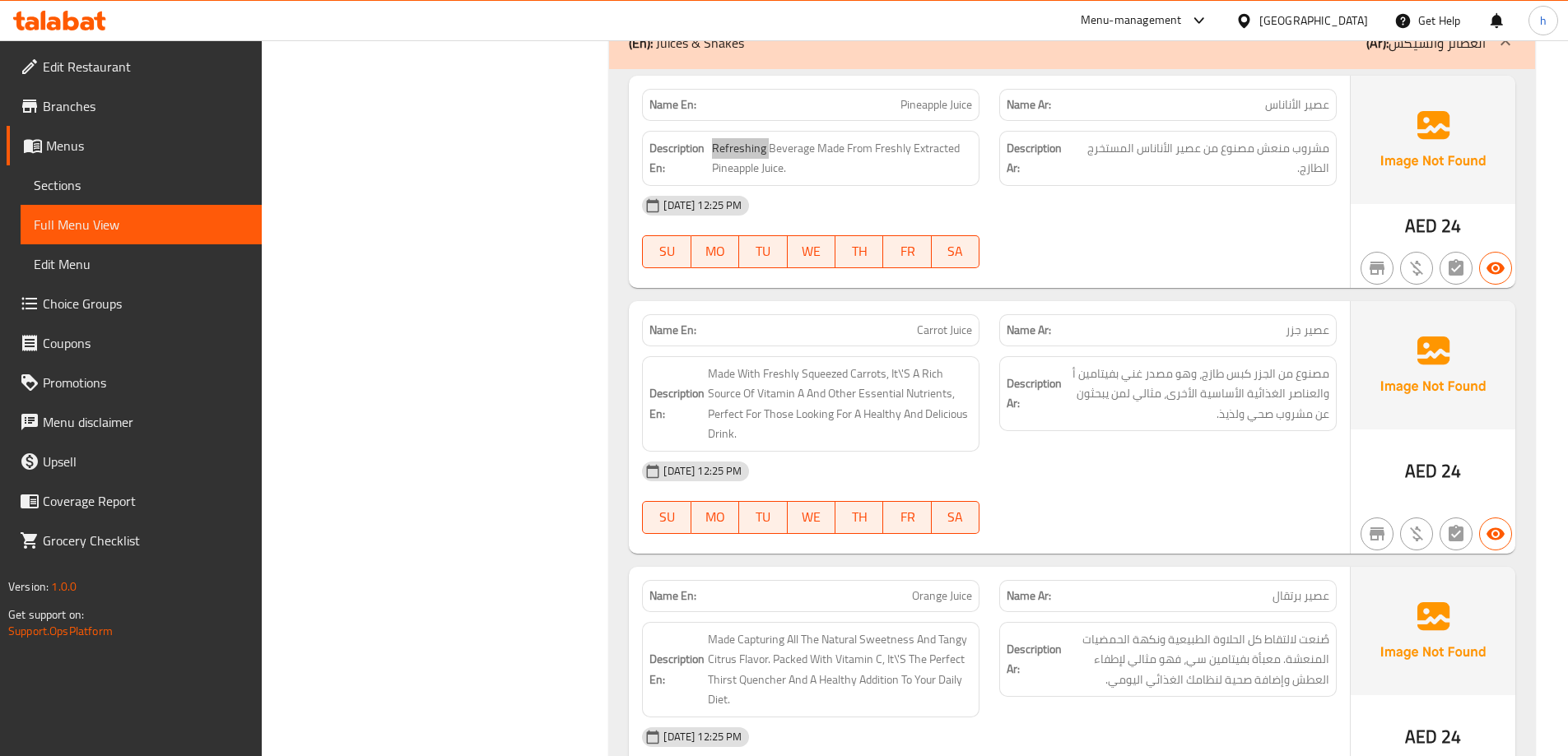
scroll to position [1708, 0]
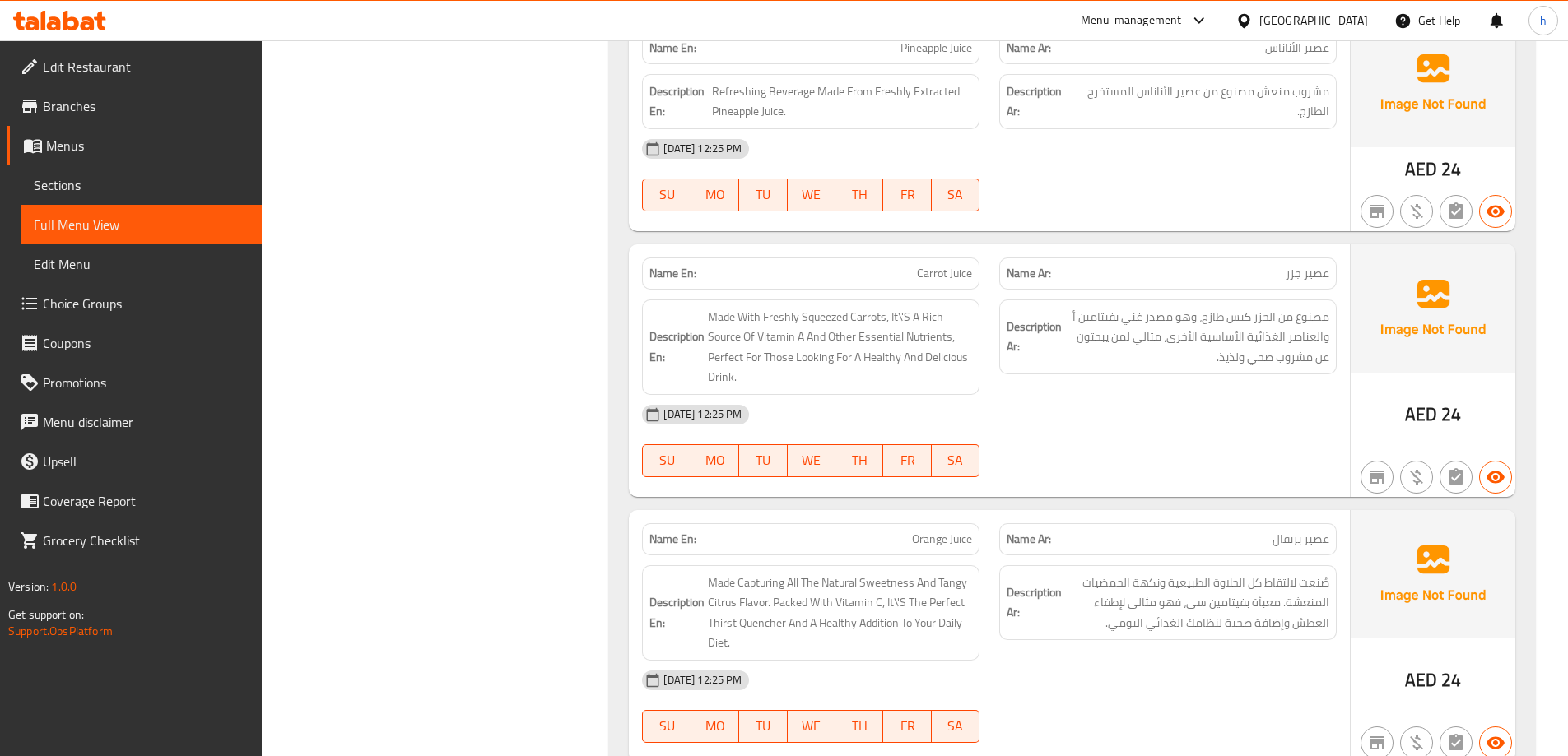
click at [930, 265] on span "Carrot Juice" at bounding box center [944, 274] width 55 height 17
copy span "Carrot"
click at [415, 601] on div "Filter Branches Branches Popular filters Free items Branch specific items Has c…" at bounding box center [442, 692] width 316 height 4377
click at [927, 265] on span "Carrot Juice" at bounding box center [944, 274] width 55 height 17
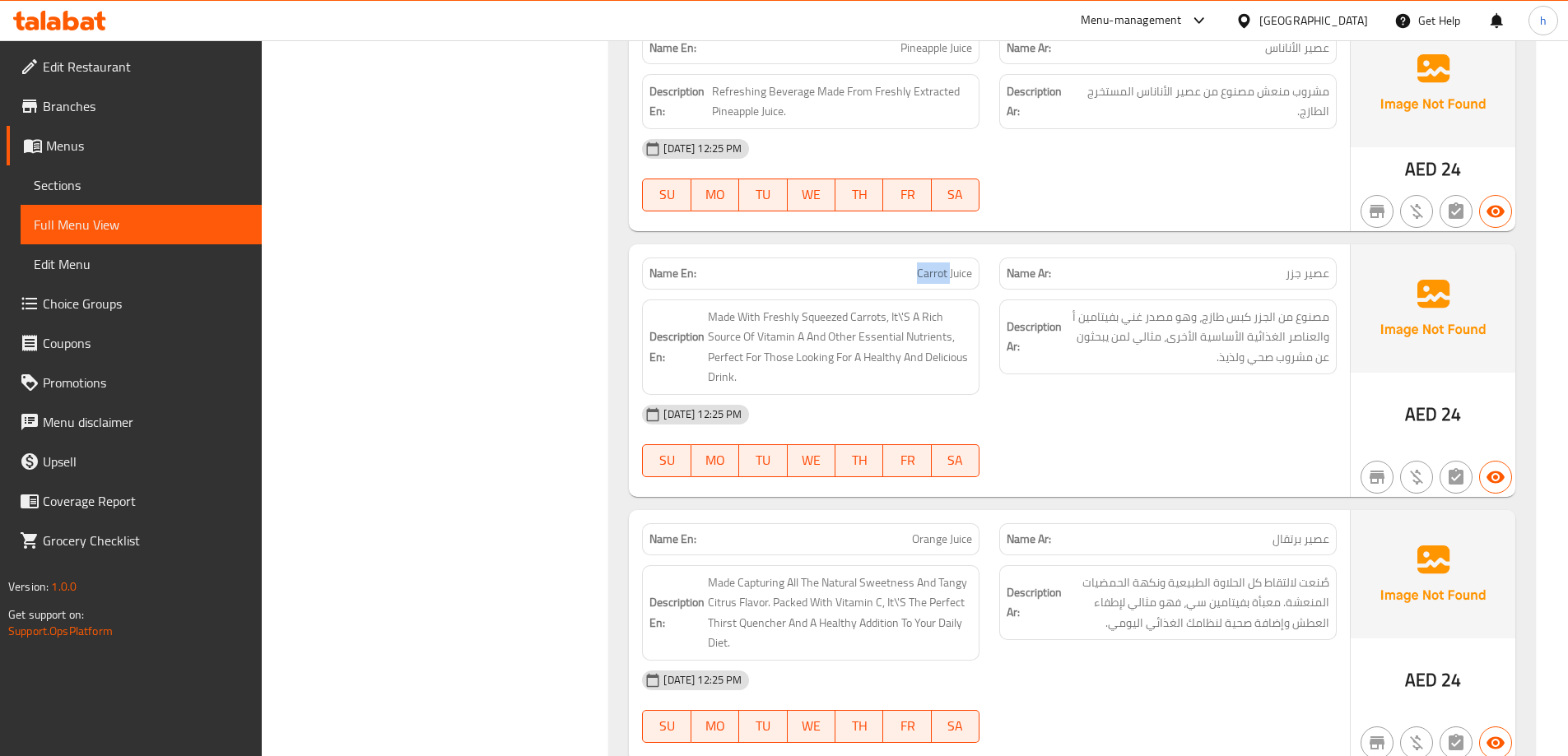
click at [927, 265] on span "Carrot Juice" at bounding box center [944, 274] width 55 height 17
copy span "Carrot"
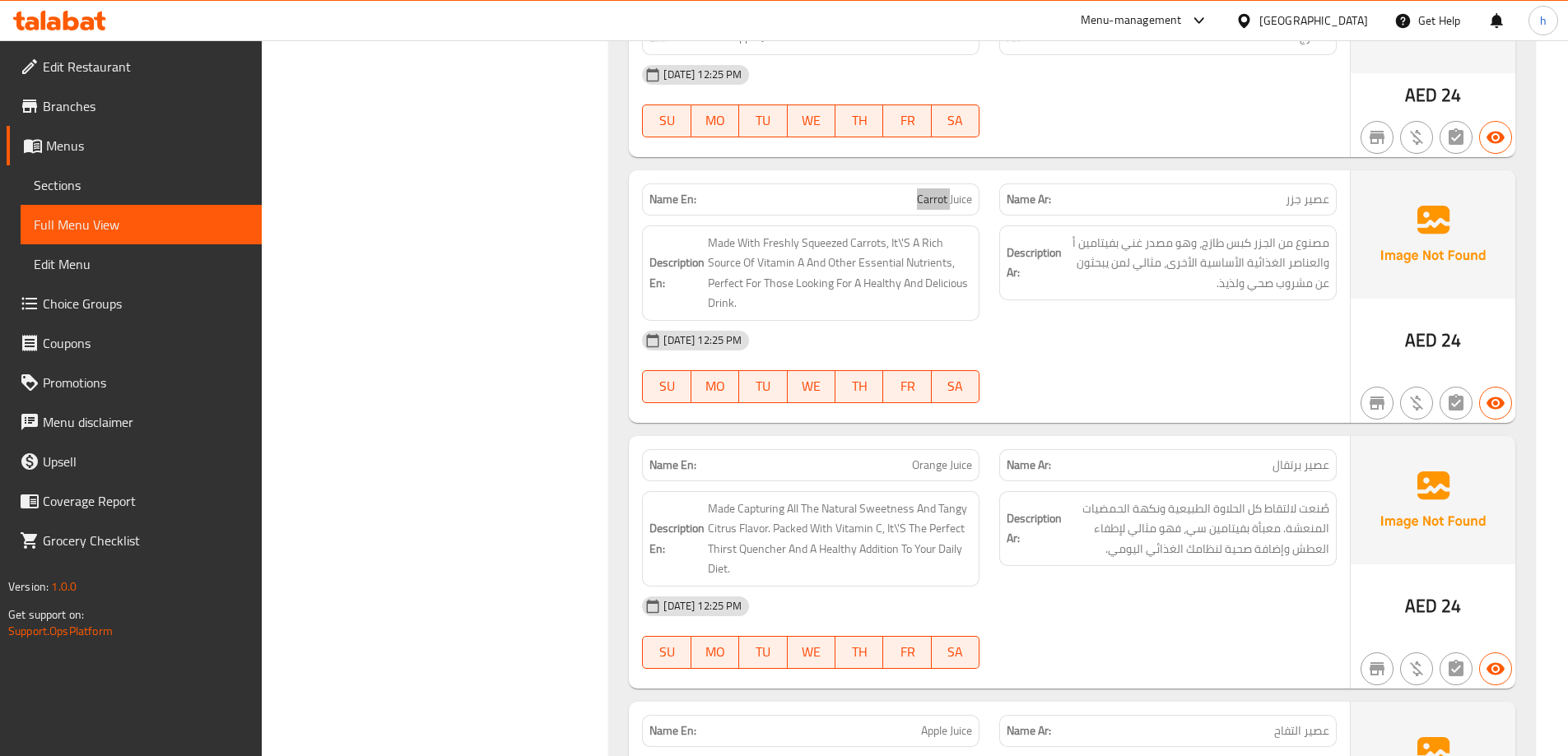
scroll to position [1955, 0]
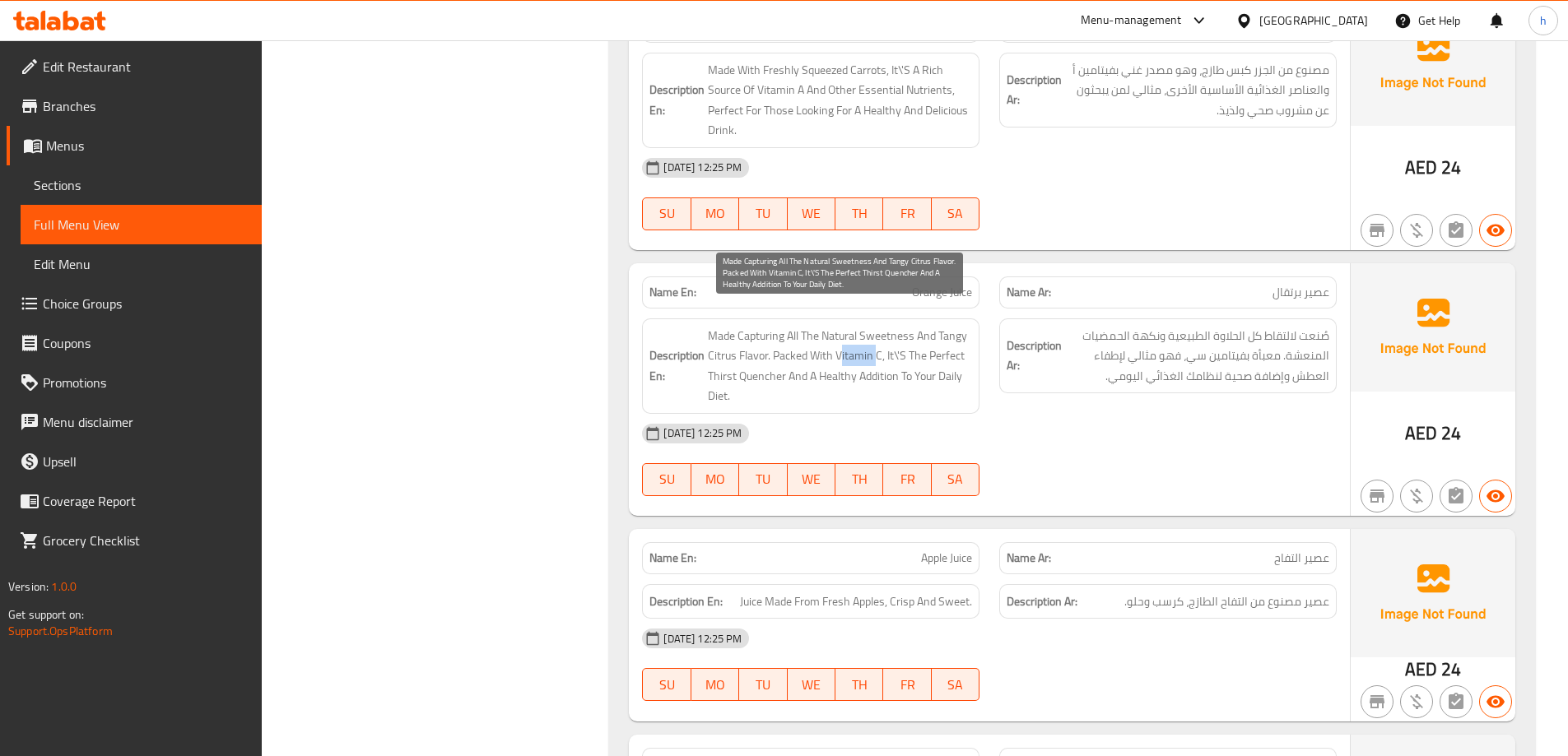
drag, startPoint x: 840, startPoint y: 334, endPoint x: 877, endPoint y: 344, distance: 38.3
click at [877, 344] on span "Made Capturing All The Natural Sweetness And Tangy Citrus Flavor. Packed With V…" at bounding box center [840, 366] width 265 height 80
drag, startPoint x: 833, startPoint y: 334, endPoint x: 883, endPoint y: 342, distance: 50.6
click at [883, 342] on span "Made Capturing All The Natural Sweetness And Tangy Citrus Flavor. Packed With V…" at bounding box center [840, 366] width 265 height 80
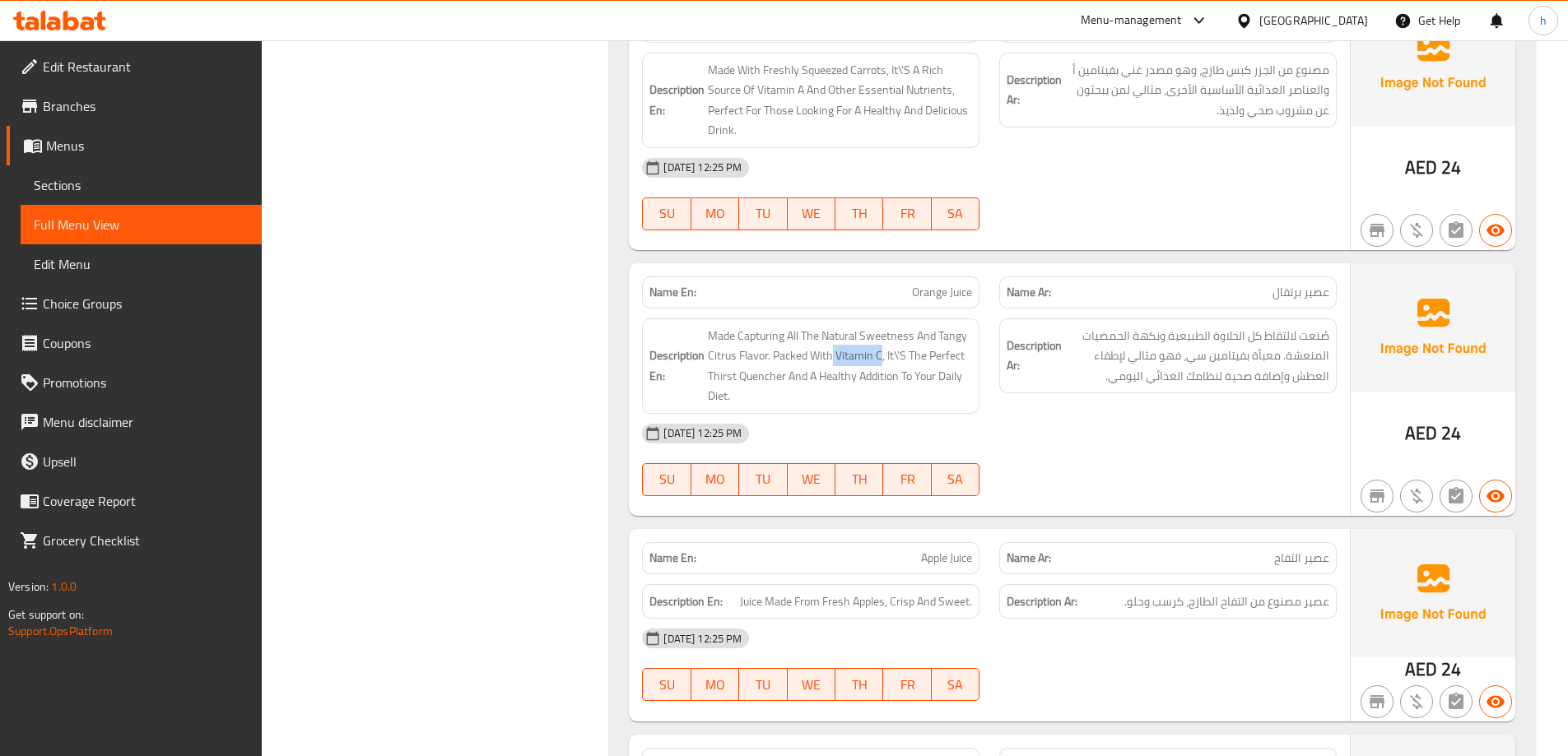
copy span "Vitamin C"
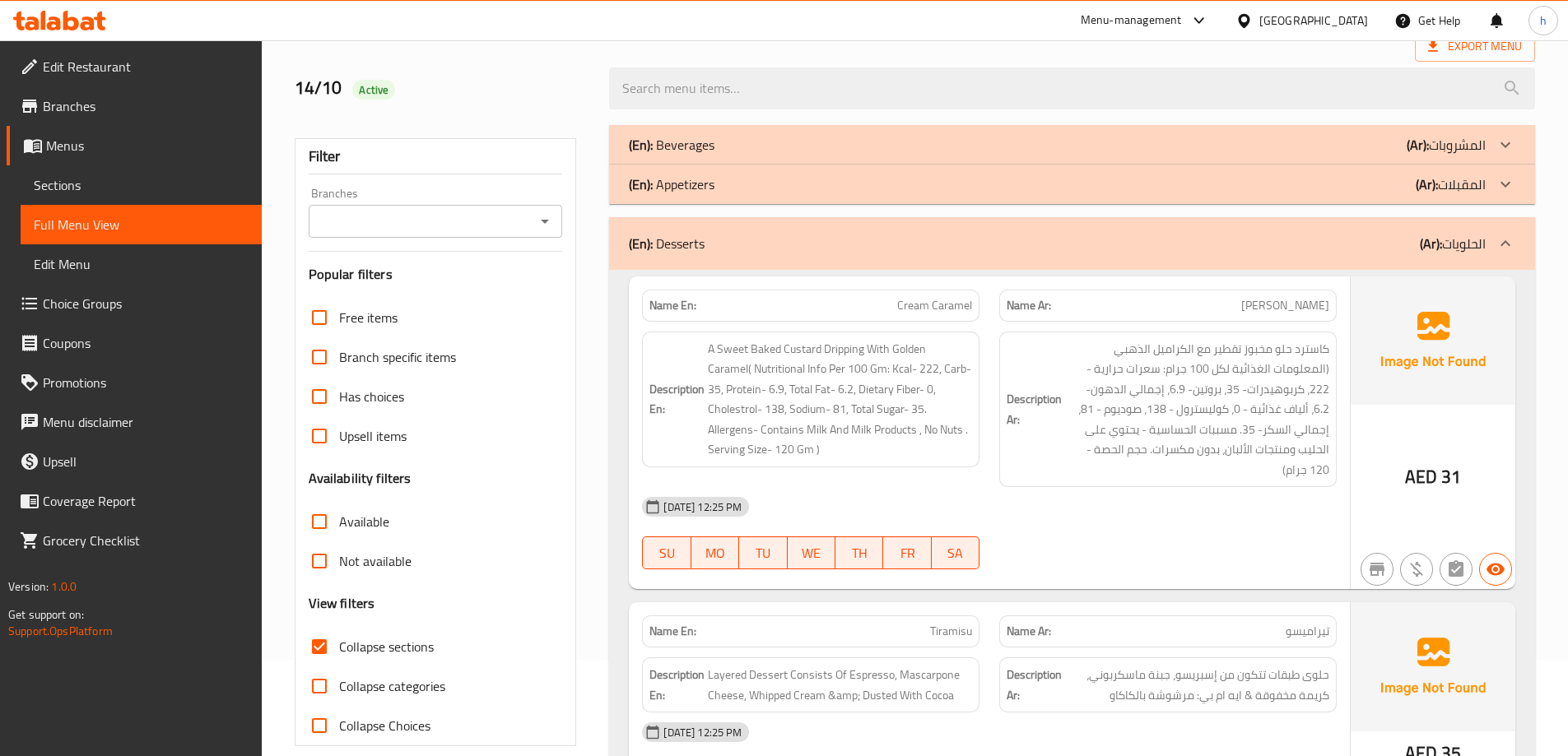
scroll to position [247, 0]
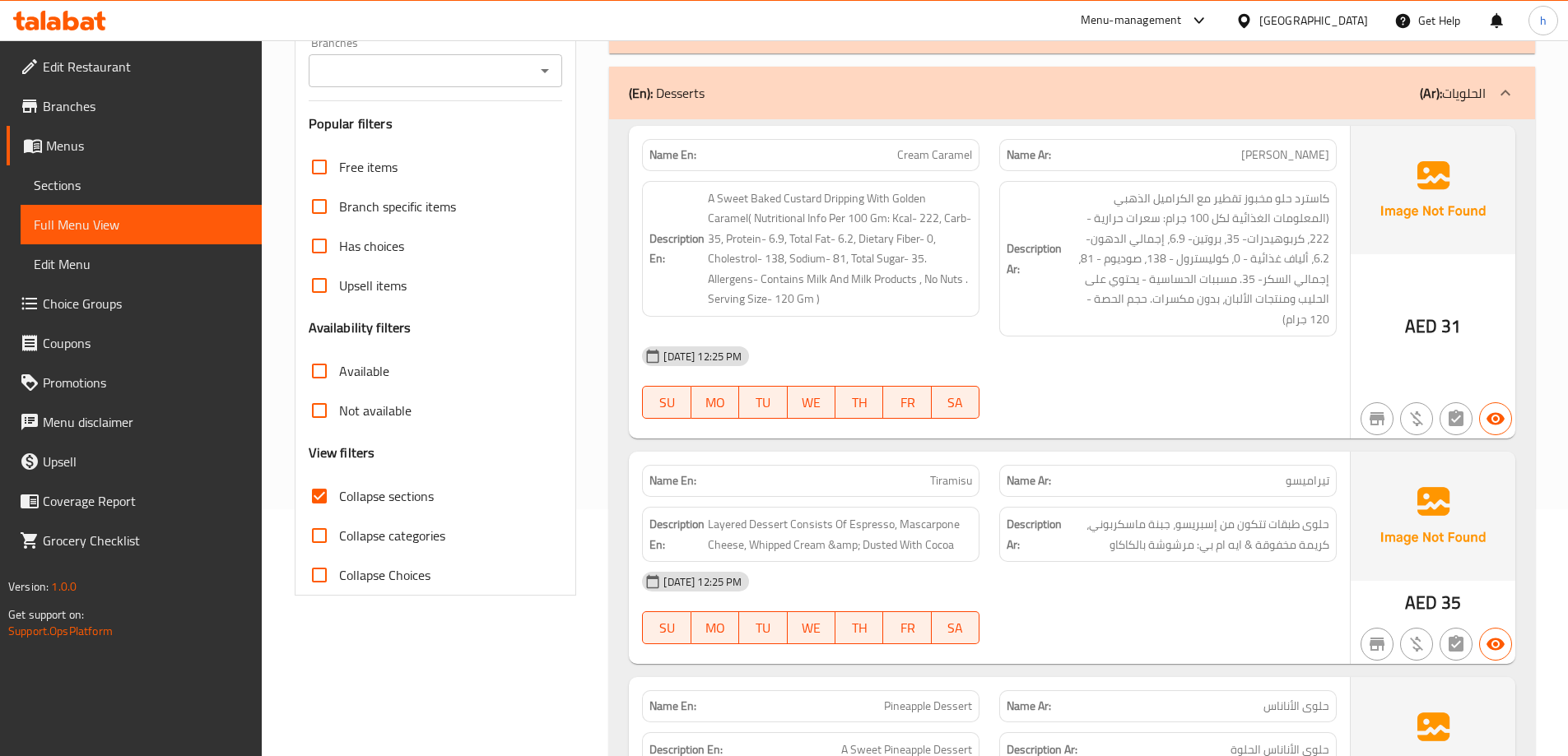
click at [1182, 409] on div at bounding box center [1168, 419] width 358 height 20
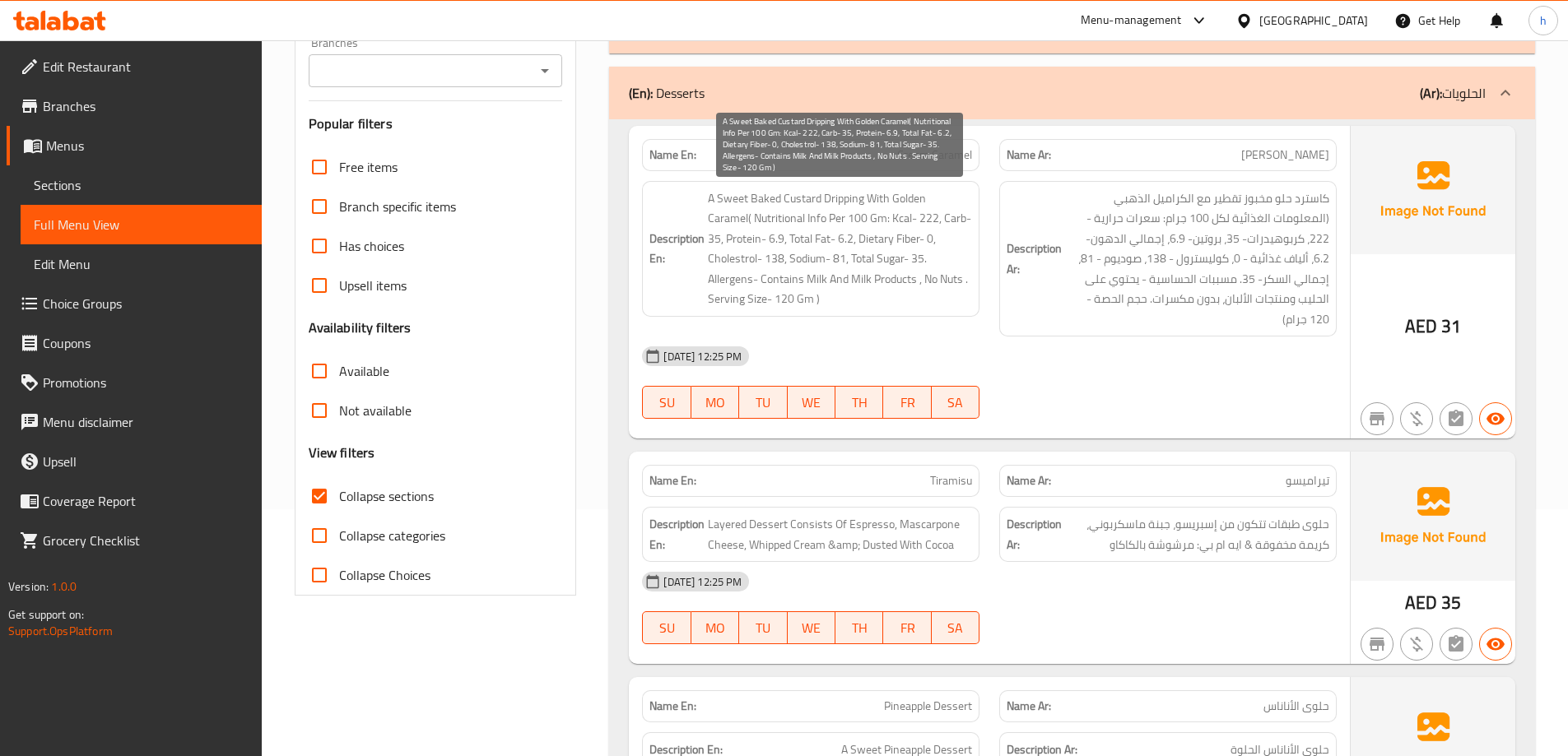
click at [860, 199] on span "A Sweet Baked Custard Dripping With Golden Caramel( Nutritional Info Per 100 Gm…" at bounding box center [840, 249] width 265 height 121
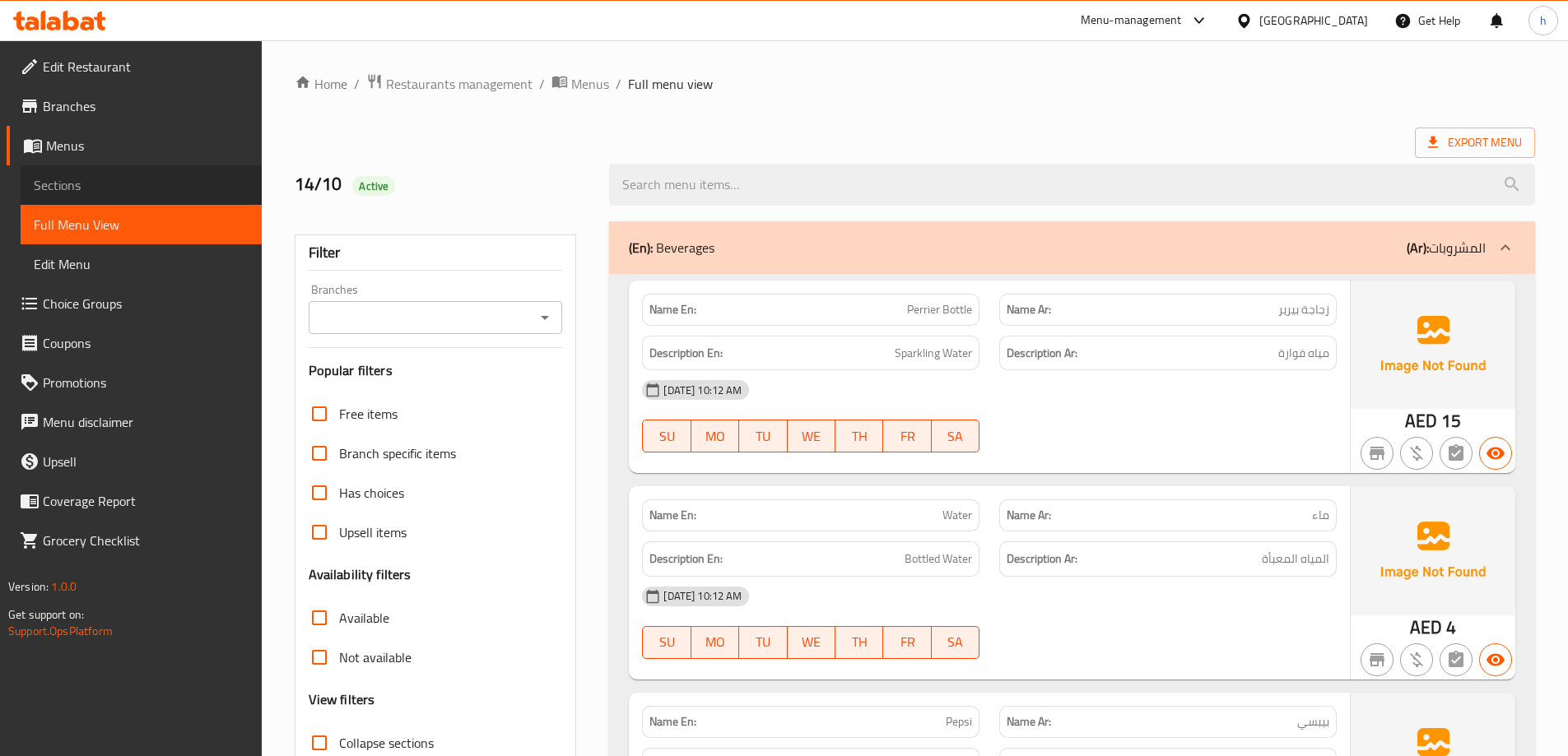
click at [110, 183] on span "Sections" at bounding box center [141, 185] width 215 height 20
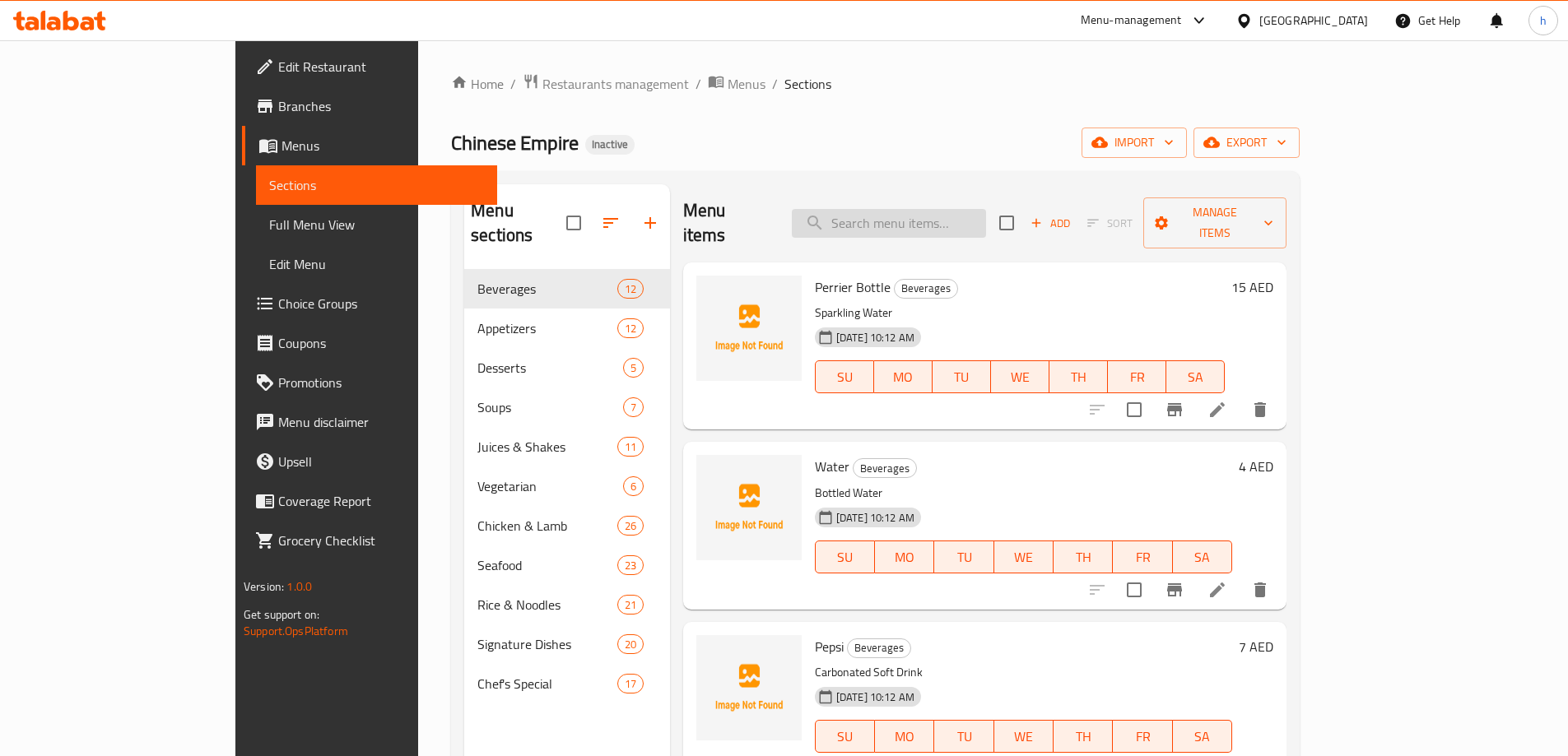
click at [931, 213] on input "search" at bounding box center [888, 223] width 194 height 29
paste input "Apple Dessert"
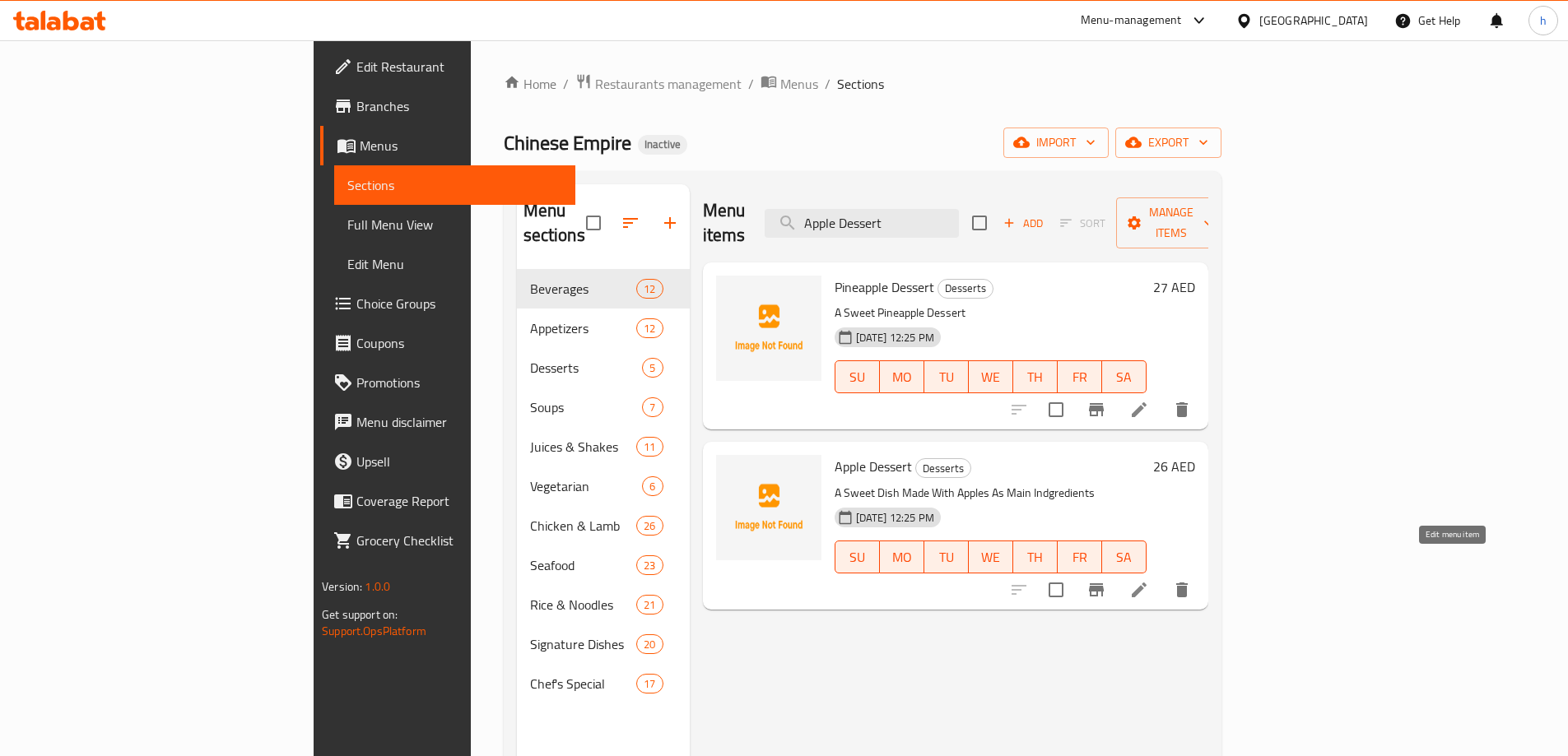
type input "Apple Dessert"
click at [1149, 580] on icon at bounding box center [1139, 590] width 20 height 20
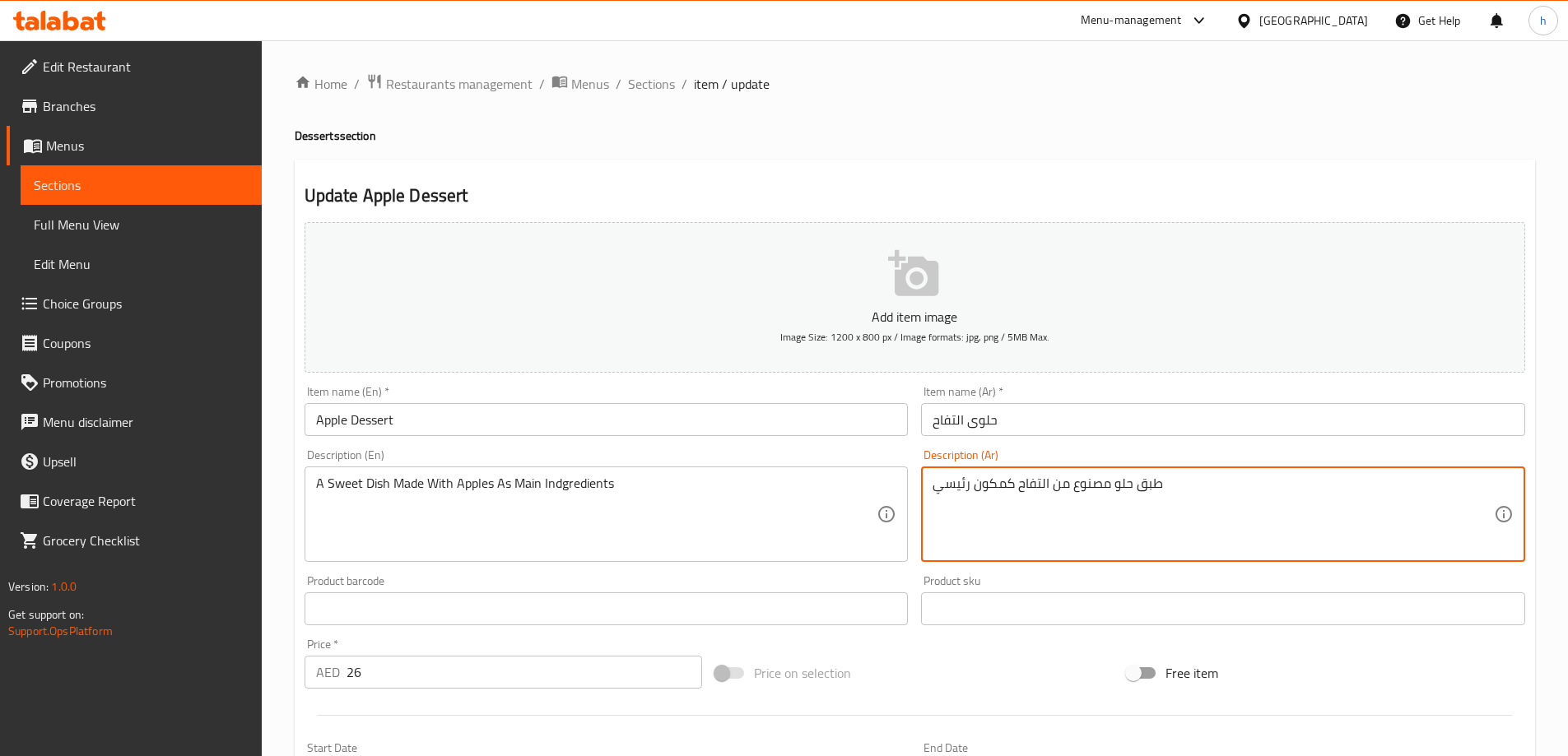
drag, startPoint x: 1012, startPoint y: 482, endPoint x: 934, endPoint y: 492, distance: 78.6
paste textarea "ات رئيسية"
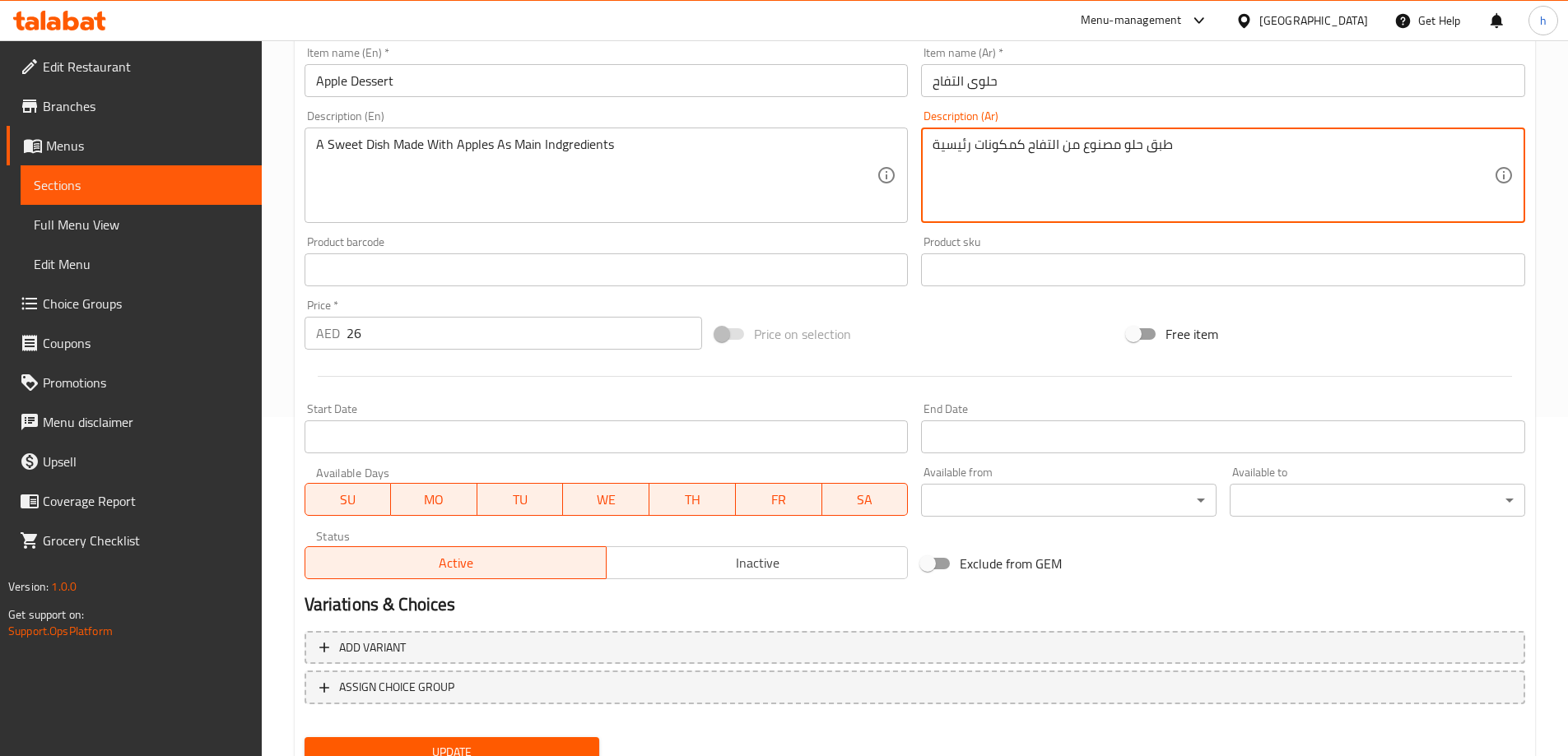
scroll to position [407, 0]
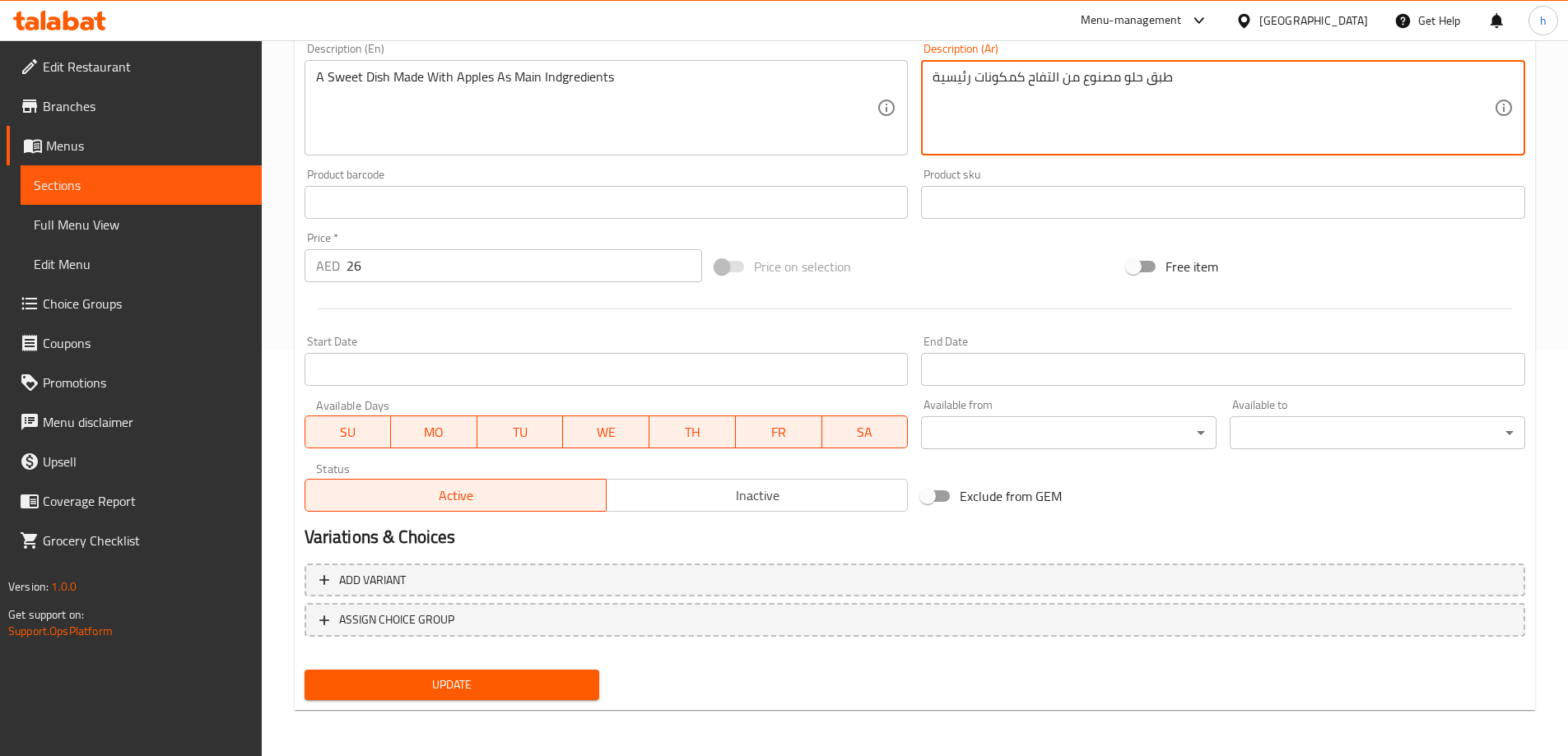
type textarea "طبق حلو مصنوع من التفاح كمكونات رئيسية"
click at [536, 703] on div "Update" at bounding box center [452, 685] width 308 height 44
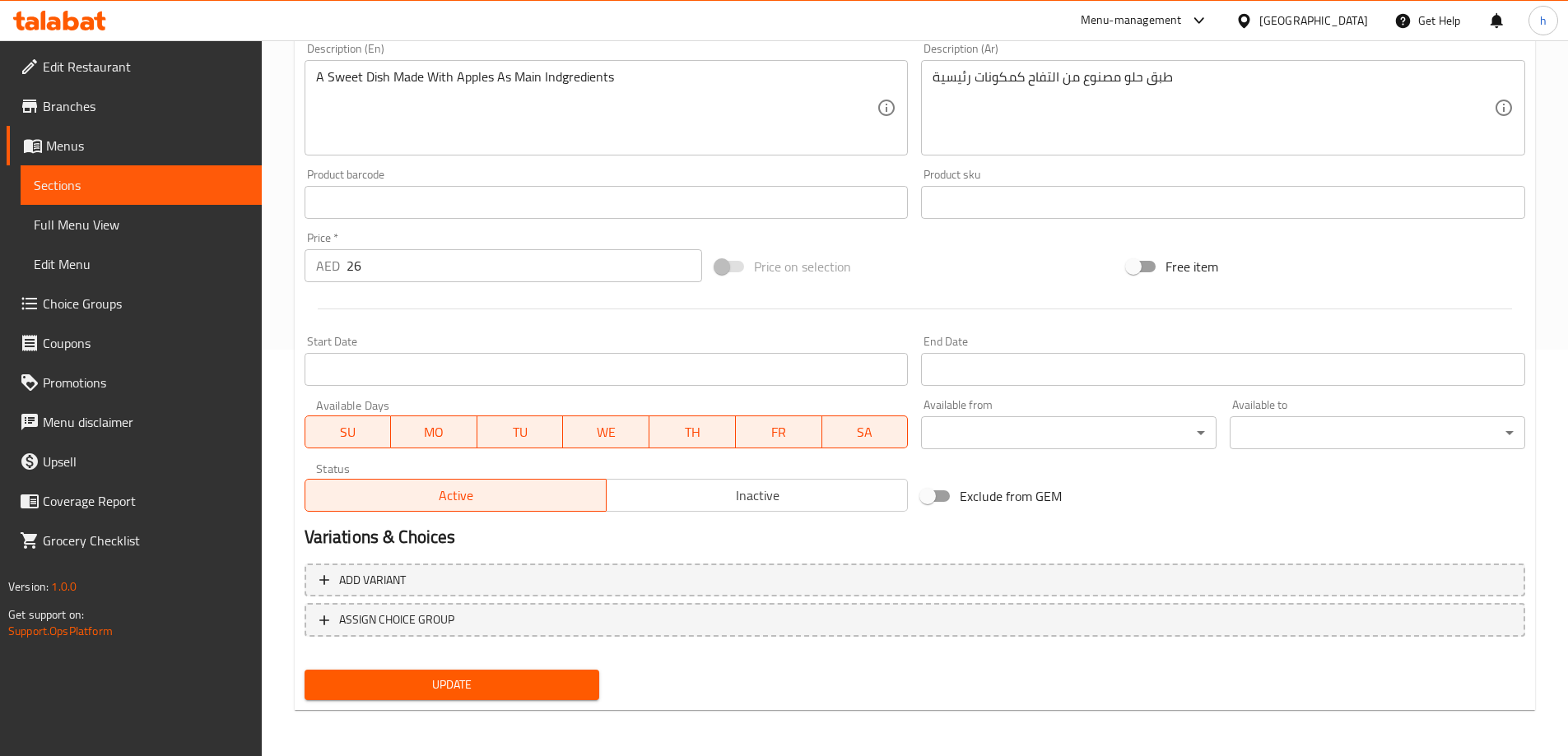
click at [524, 696] on span "Update" at bounding box center [452, 685] width 269 height 21
